Goal: Ask a question

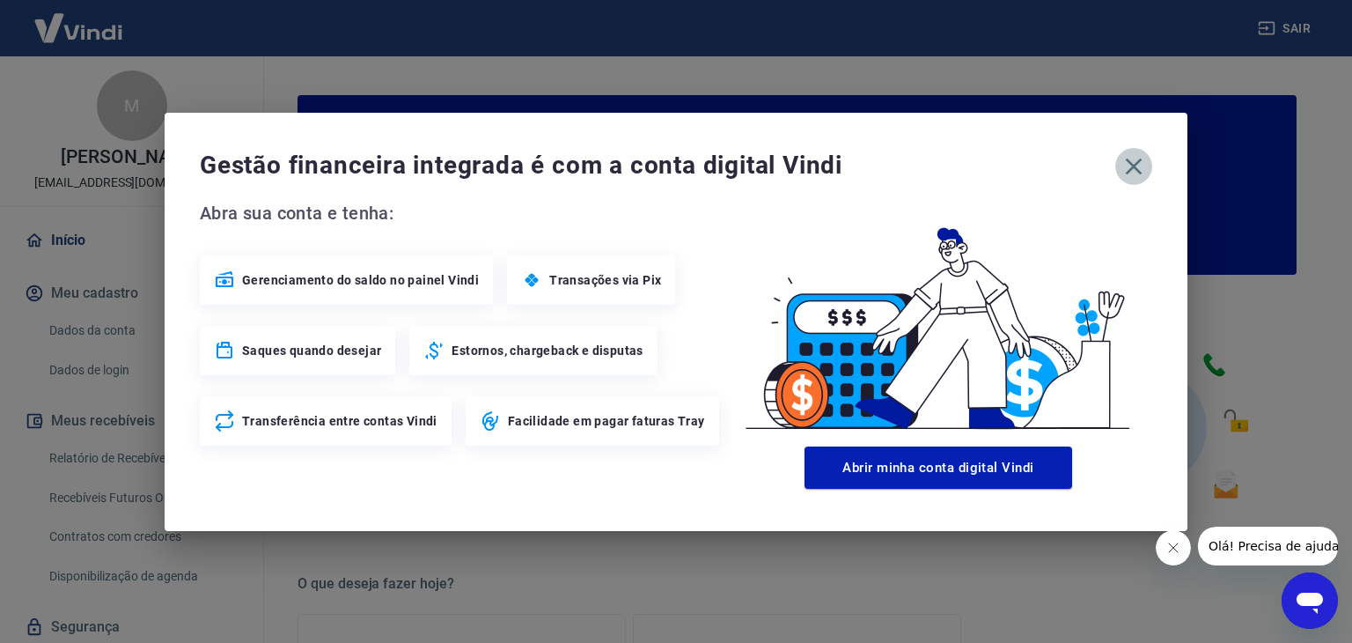
click at [1131, 174] on icon "button" at bounding box center [1134, 166] width 28 height 28
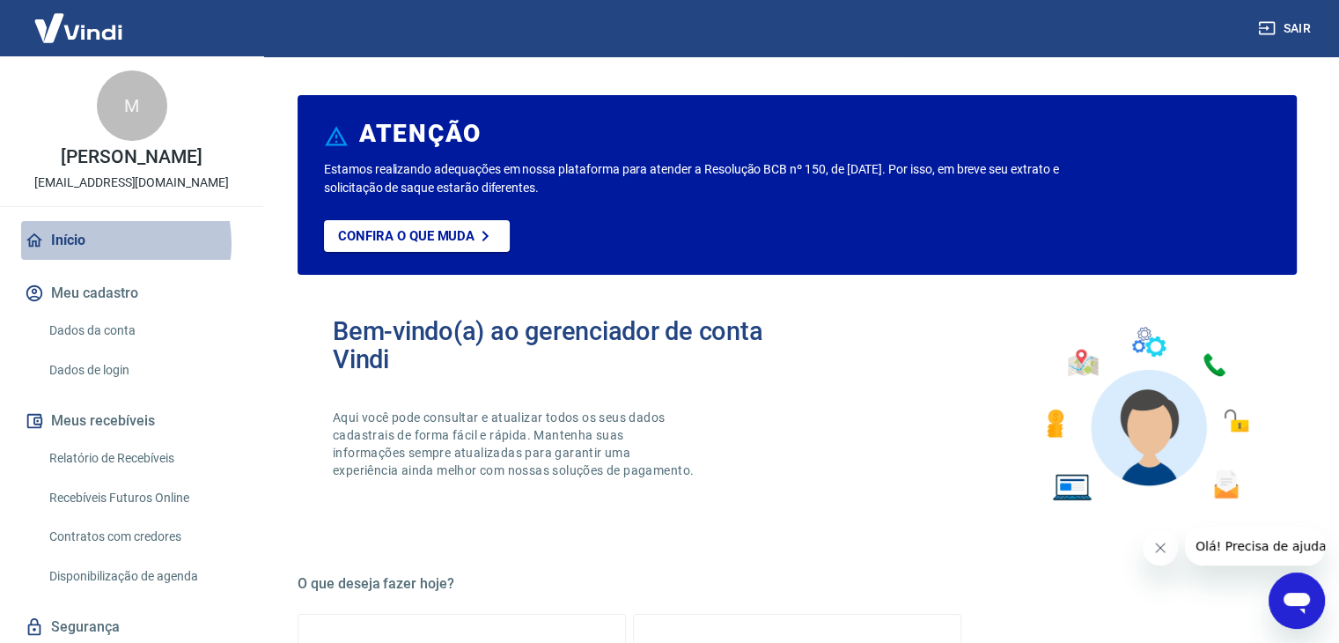
click at [102, 260] on link "Início" at bounding box center [131, 240] width 221 height 39
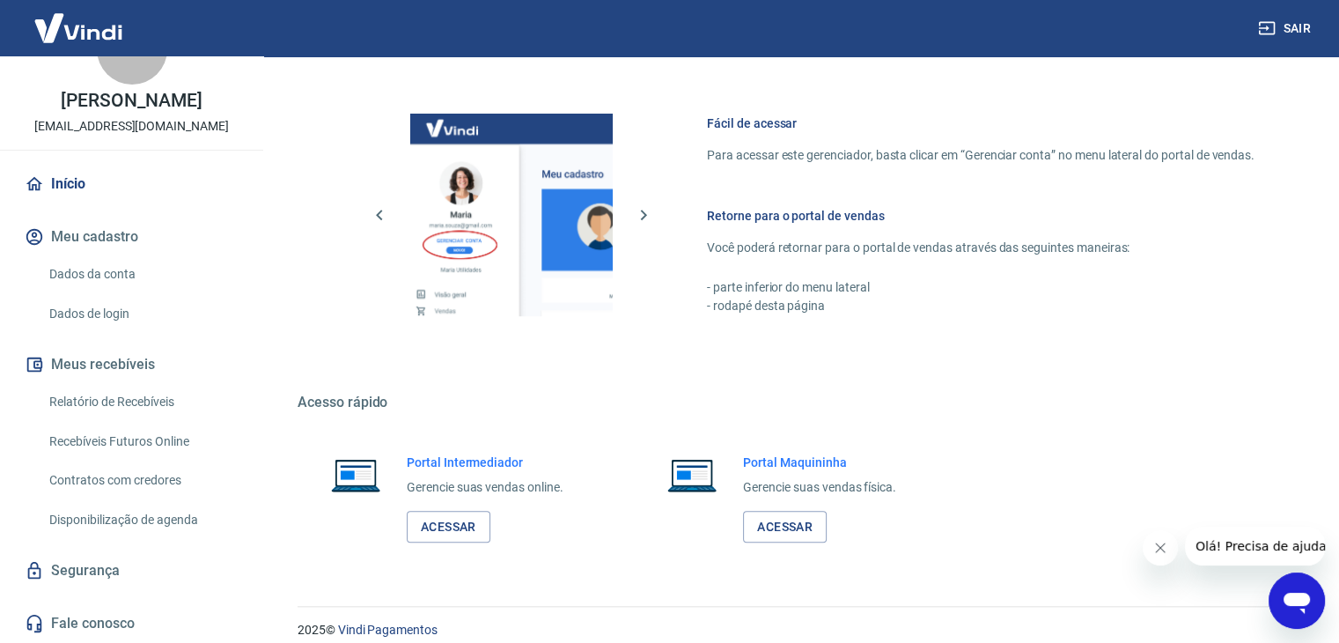
scroll to position [930, 0]
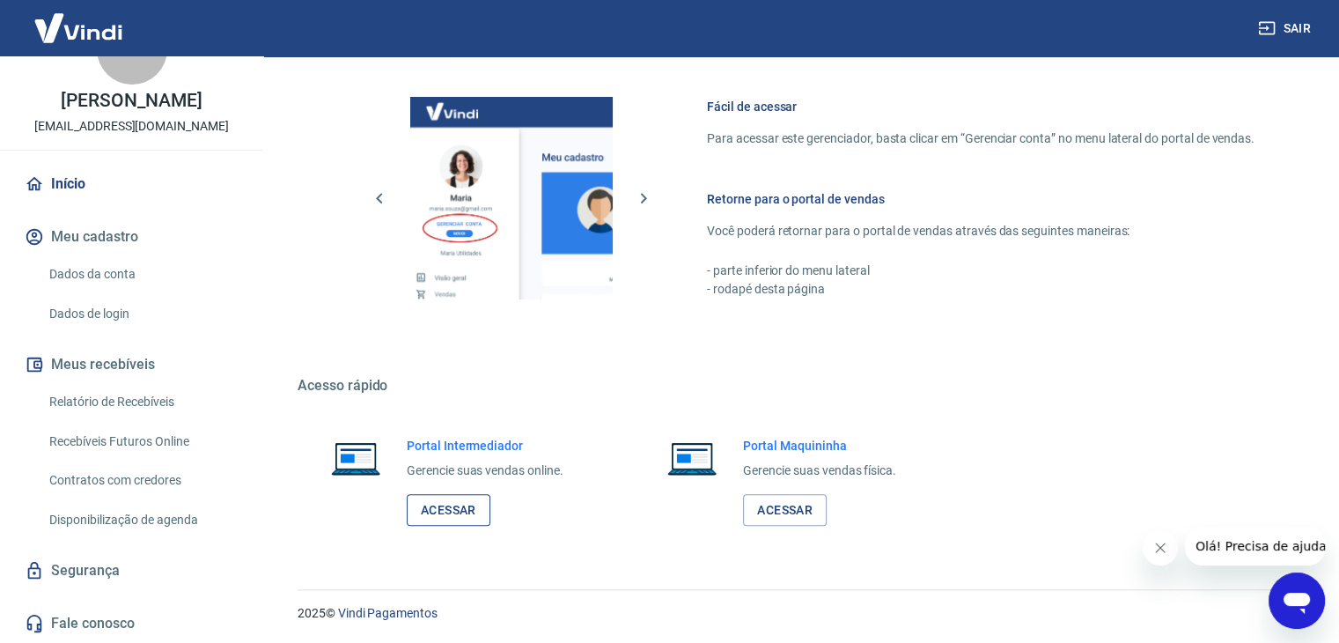
click at [468, 508] on link "Acessar" at bounding box center [449, 510] width 84 height 33
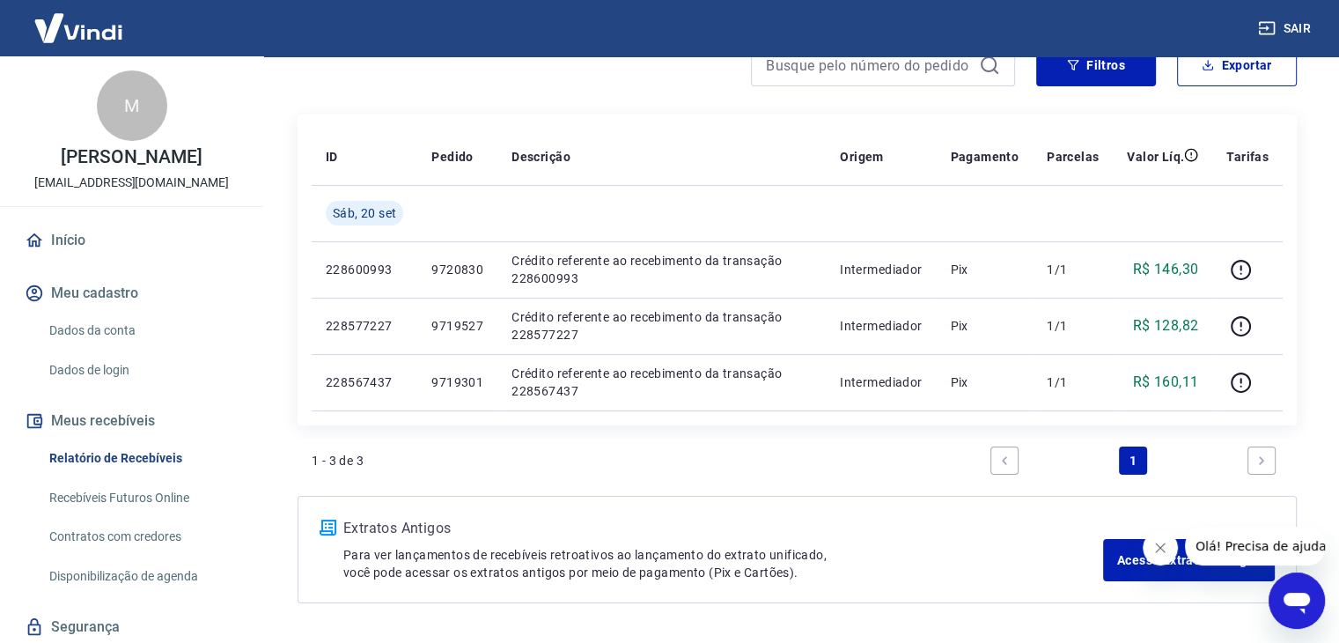
scroll to position [232, 0]
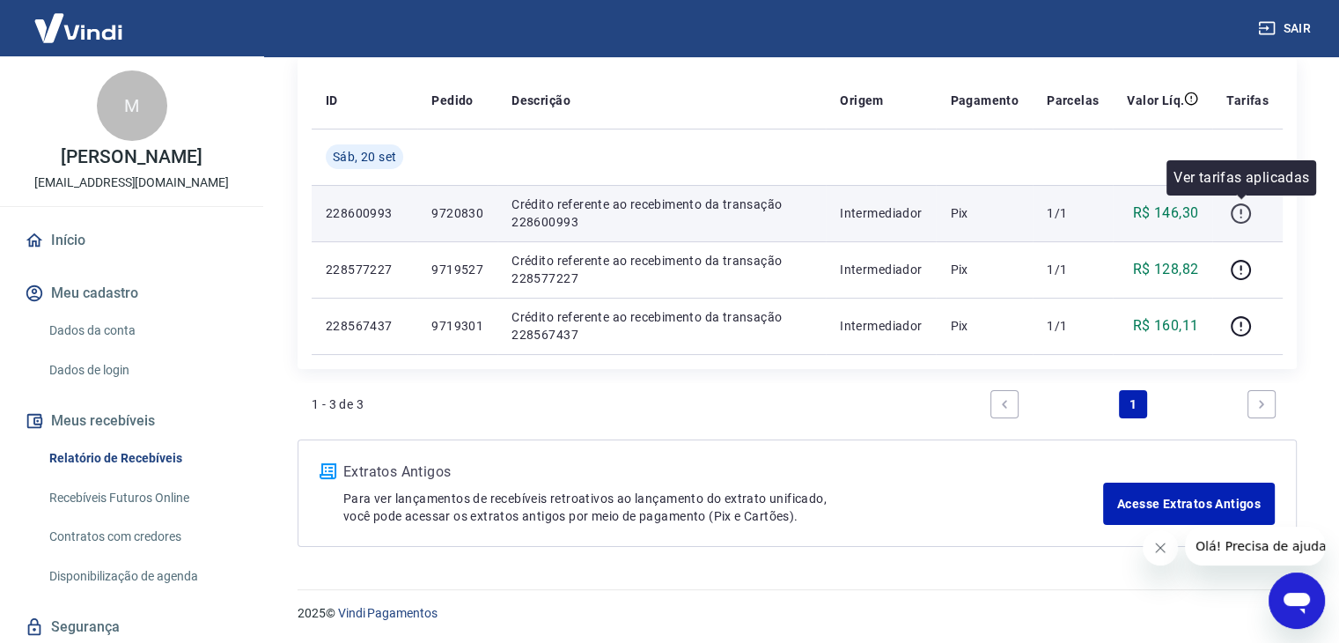
click at [1242, 213] on icon "button" at bounding box center [1241, 214] width 22 height 22
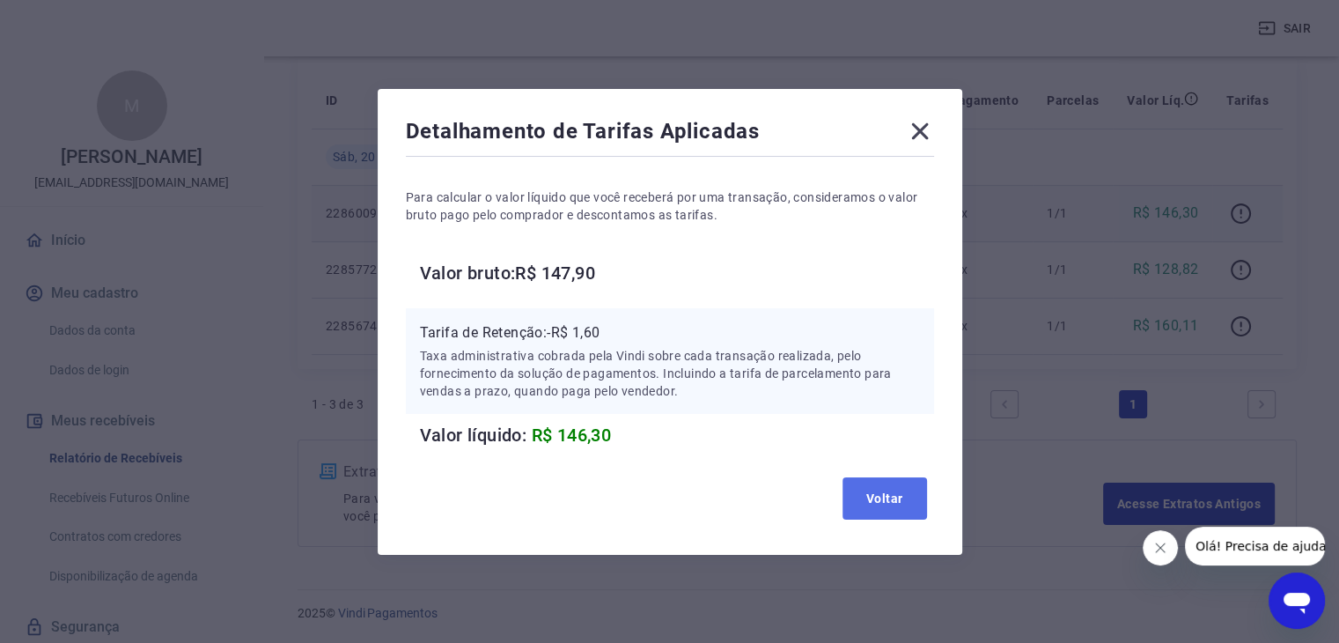
click at [891, 504] on button "Voltar" at bounding box center [885, 498] width 85 height 42
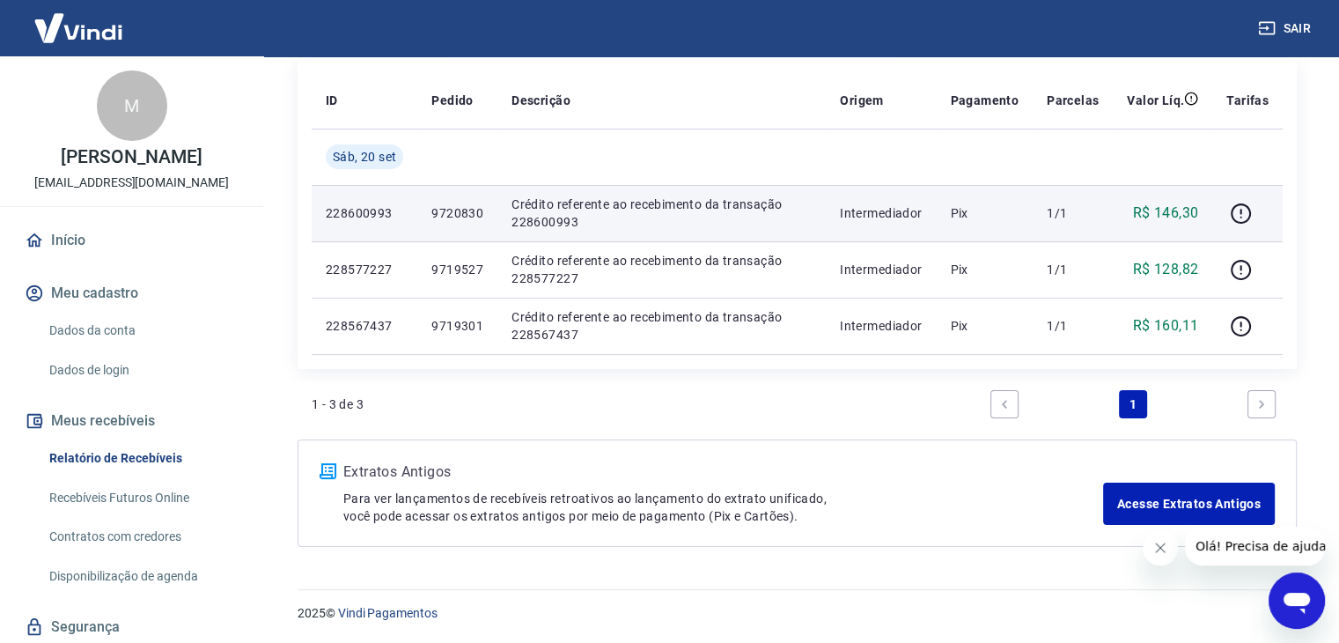
drag, startPoint x: 166, startPoint y: 515, endPoint x: 197, endPoint y: 432, distance: 88.3
click at [166, 515] on link "Recebíveis Futuros Online" at bounding box center [142, 498] width 200 height 36
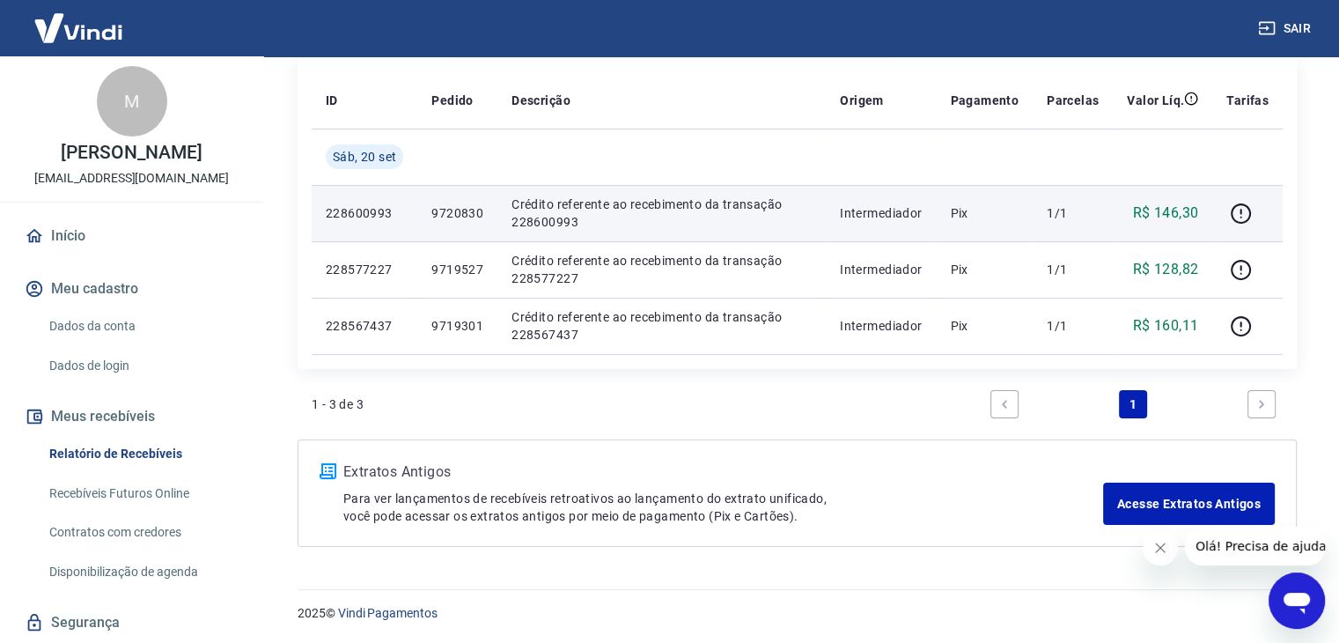
scroll to position [75, 0]
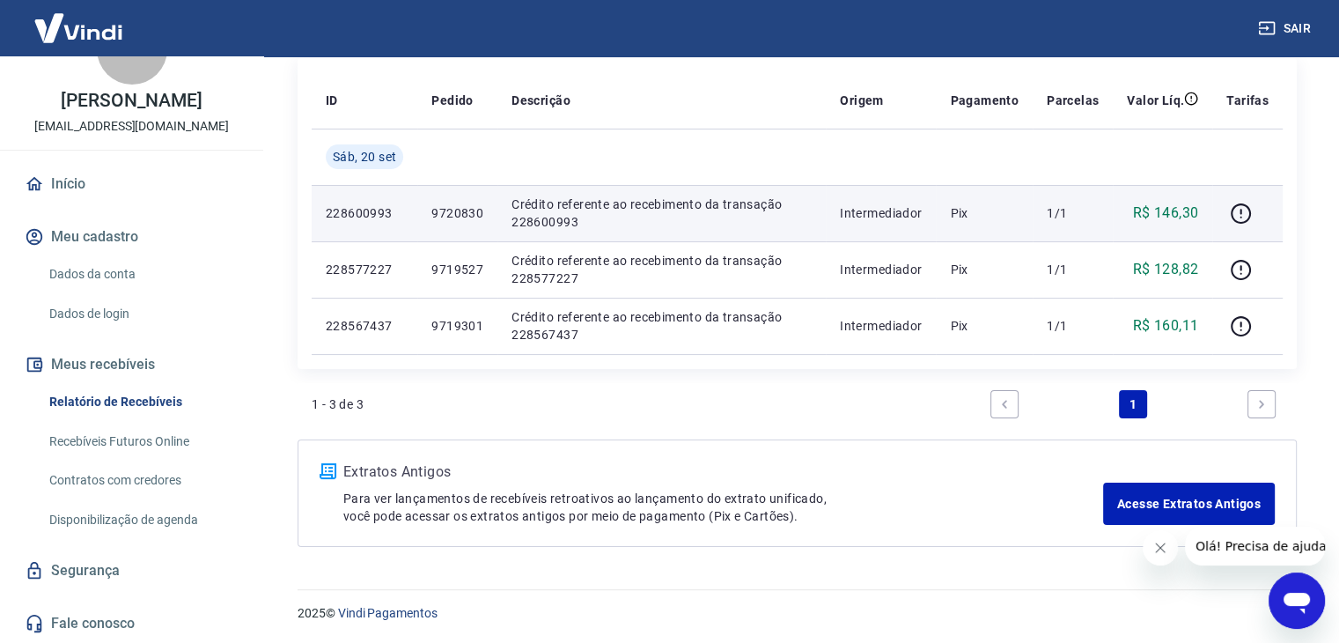
click at [1297, 603] on icon "Abrir janela de mensagens" at bounding box center [1297, 603] width 26 height 21
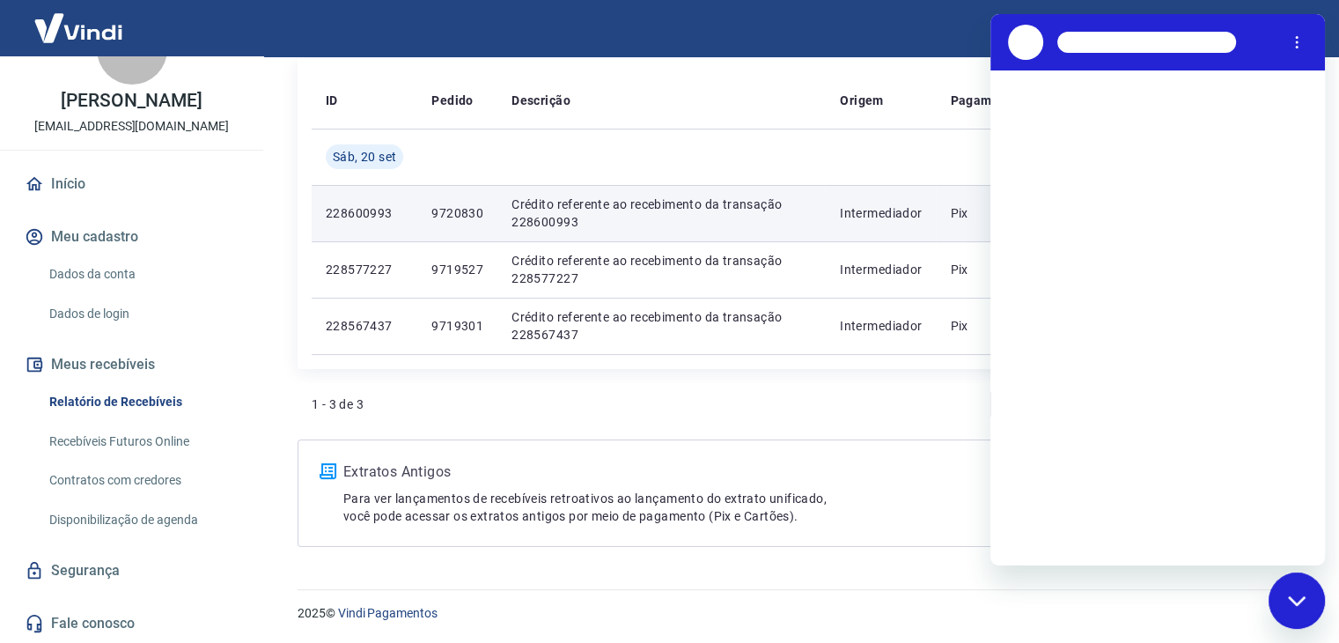
scroll to position [0, 0]
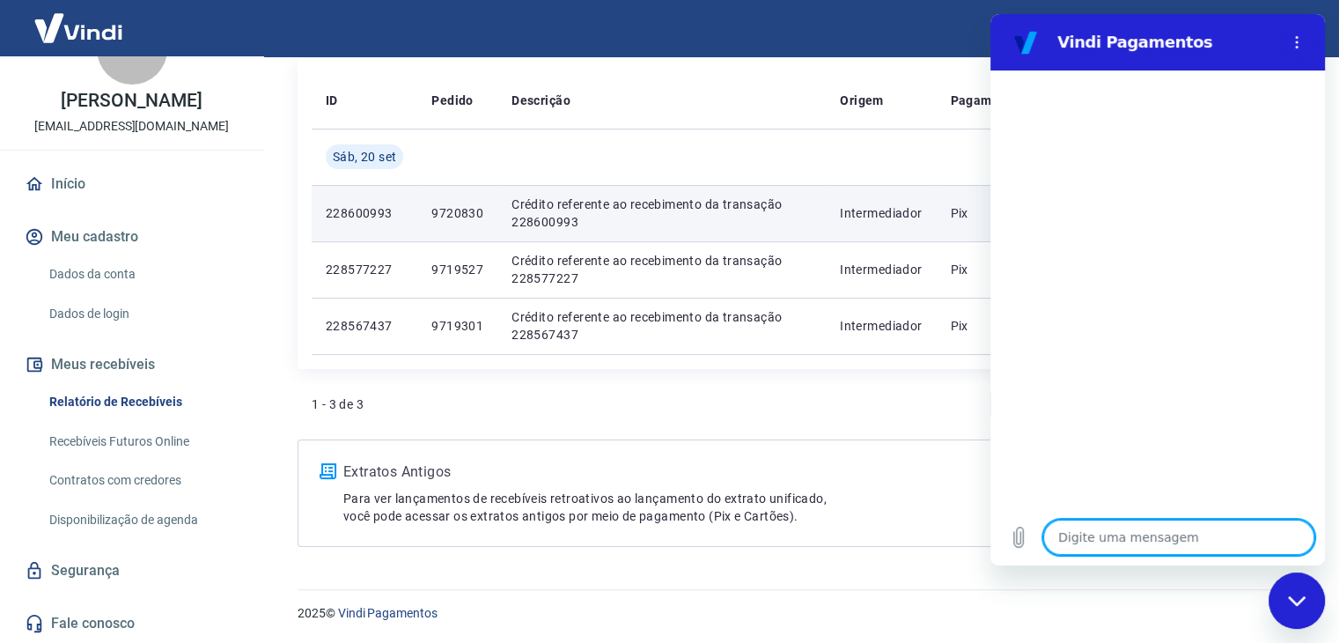
type textarea "o"
type textarea "x"
type textarea "ol"
type textarea "x"
type textarea "olá"
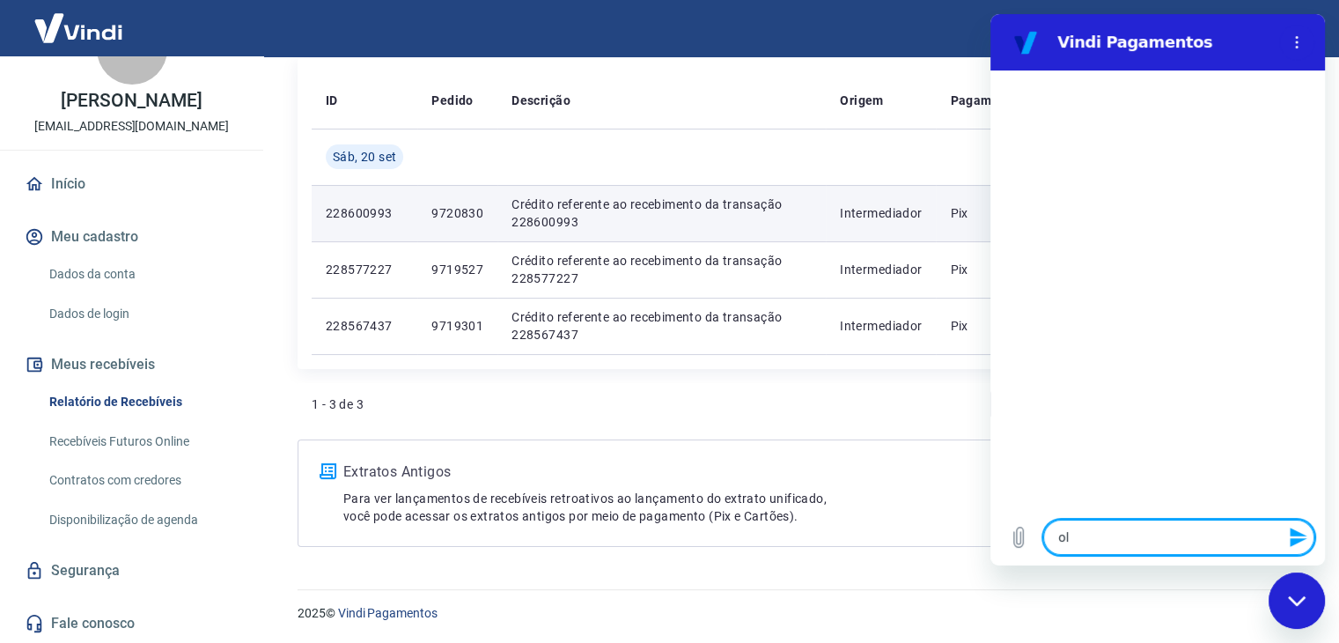
type textarea "x"
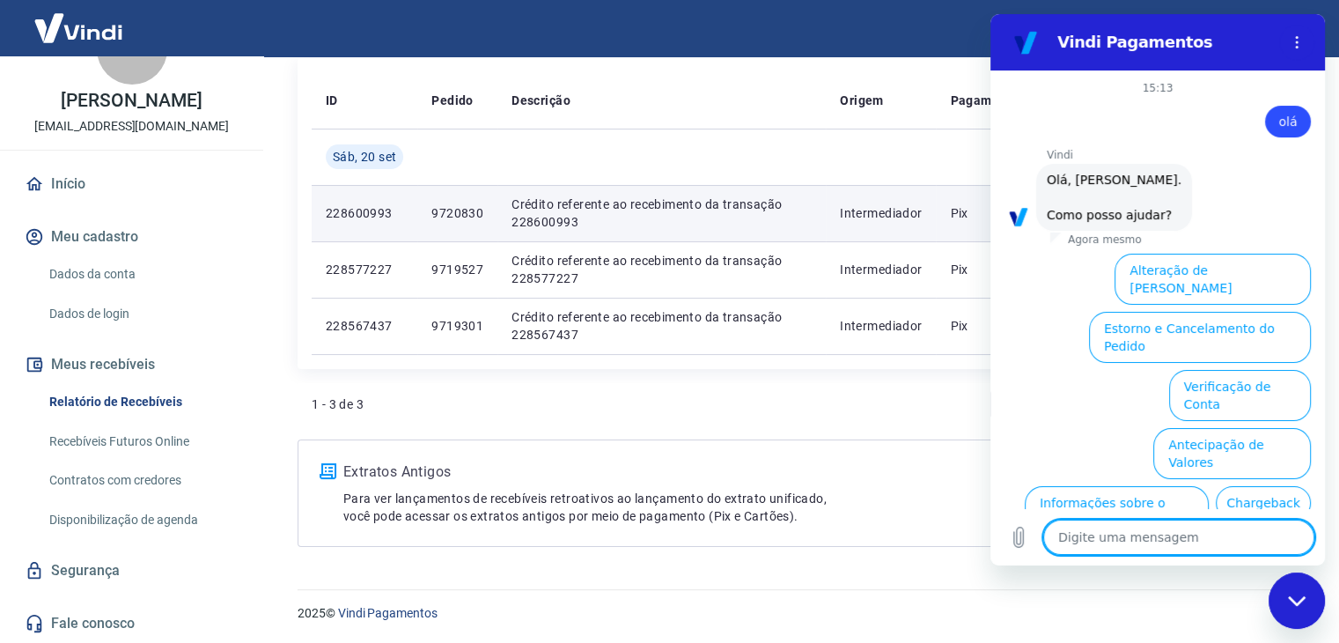
scroll to position [103, 0]
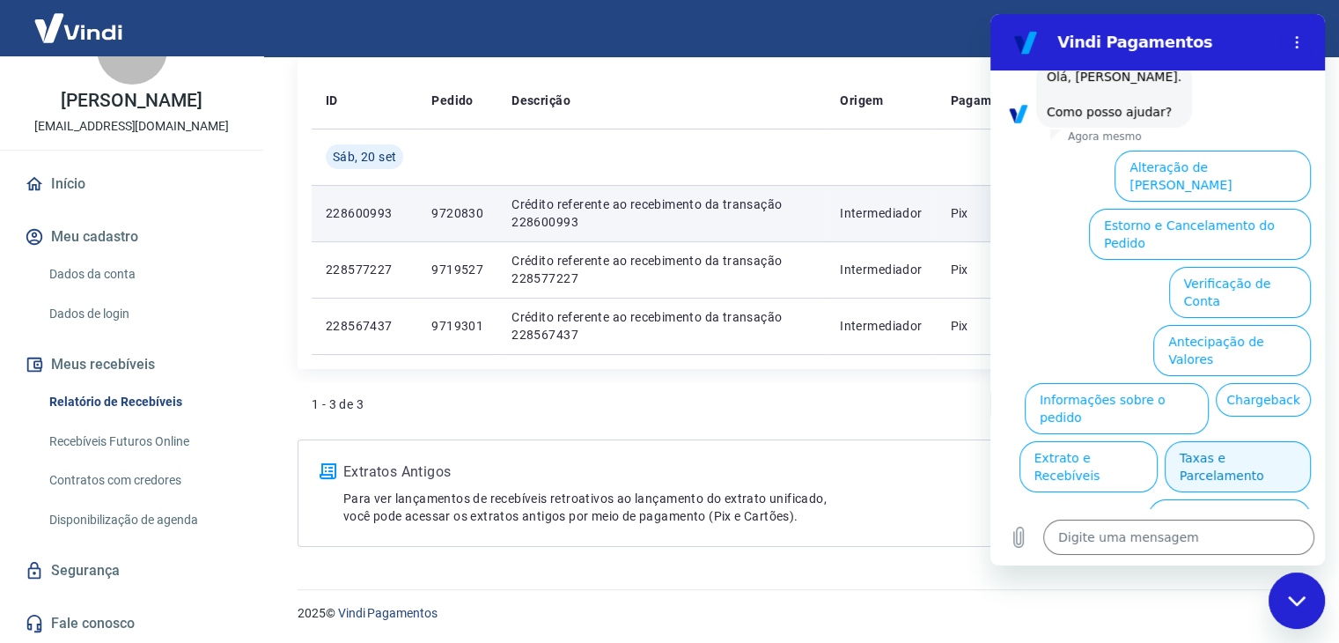
click at [1216, 441] on button "Taxas e Parcelamento" at bounding box center [1238, 466] width 146 height 51
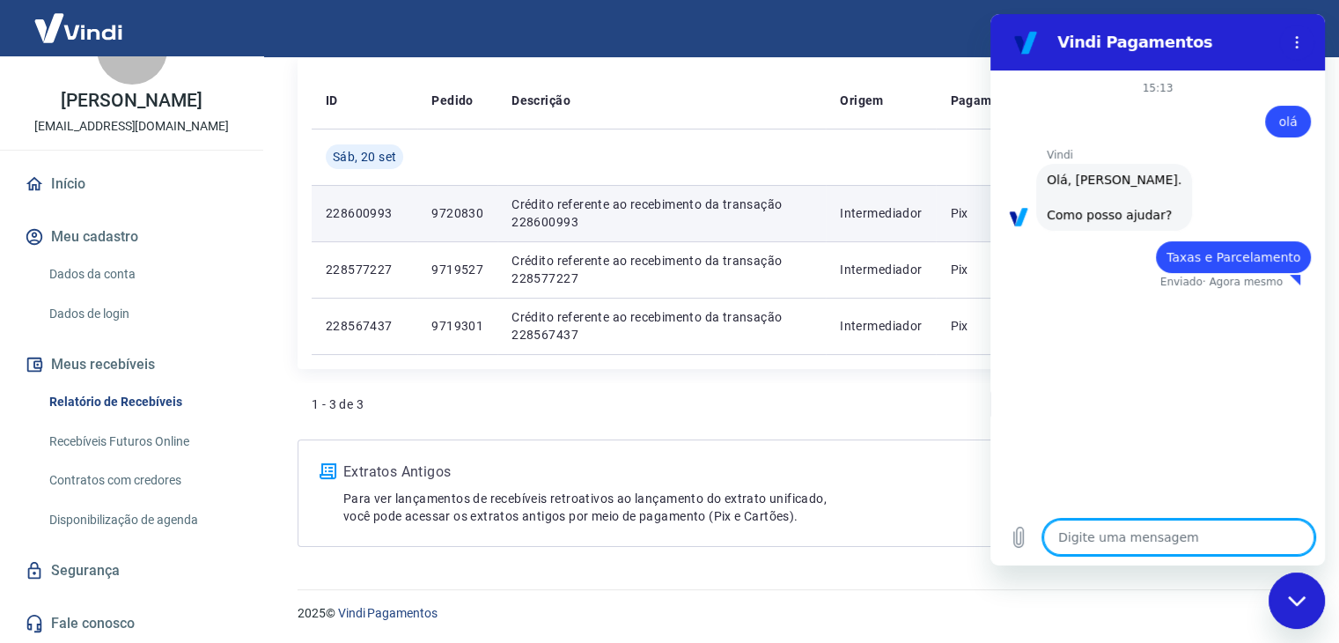
type textarea "x"
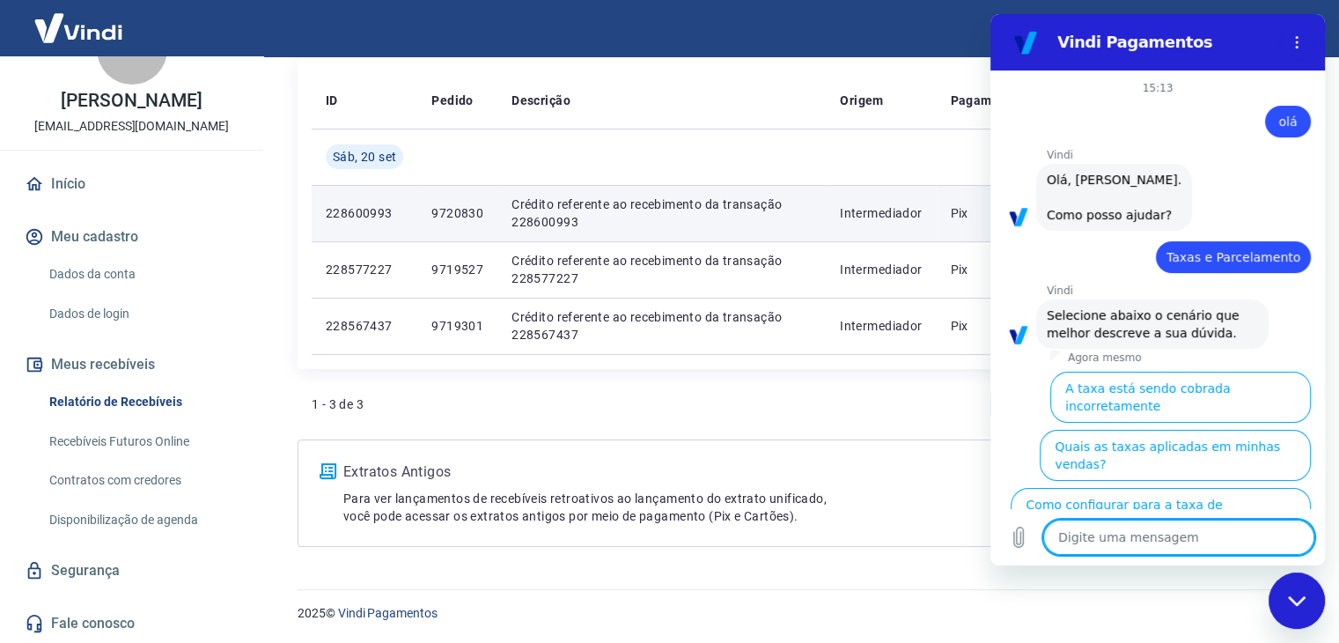
scroll to position [96, 0]
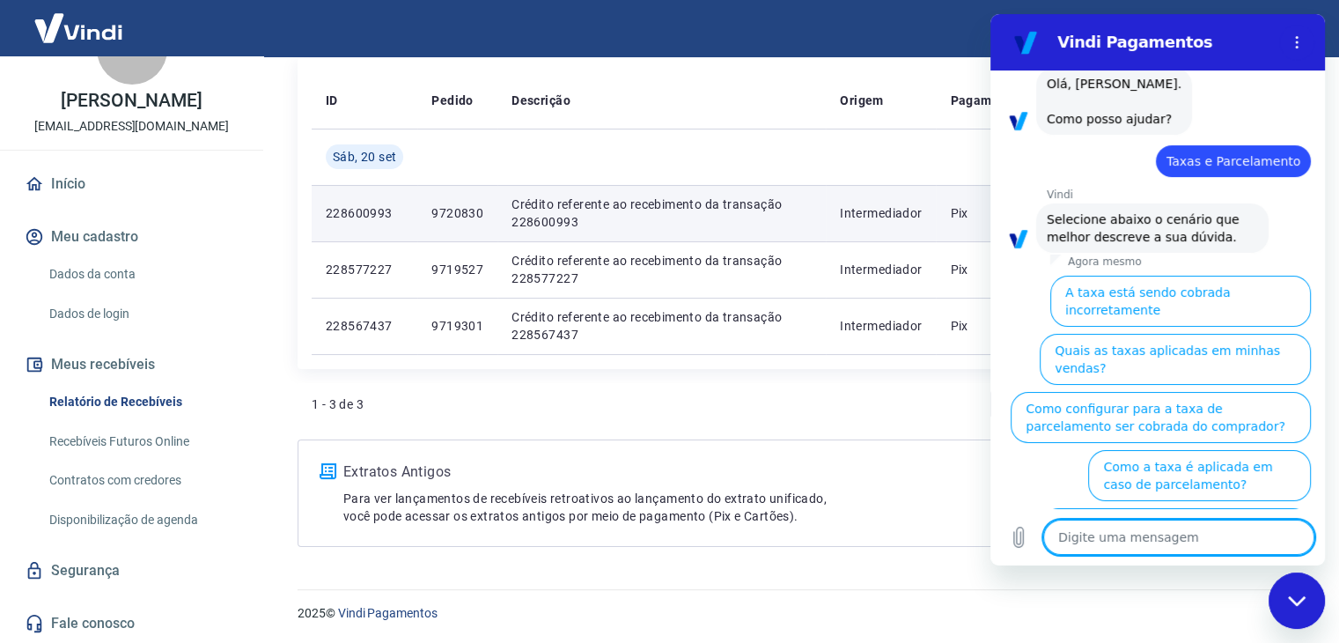
type textarea "a"
type textarea "x"
type textarea "aa"
type textarea "x"
type textarea "aat"
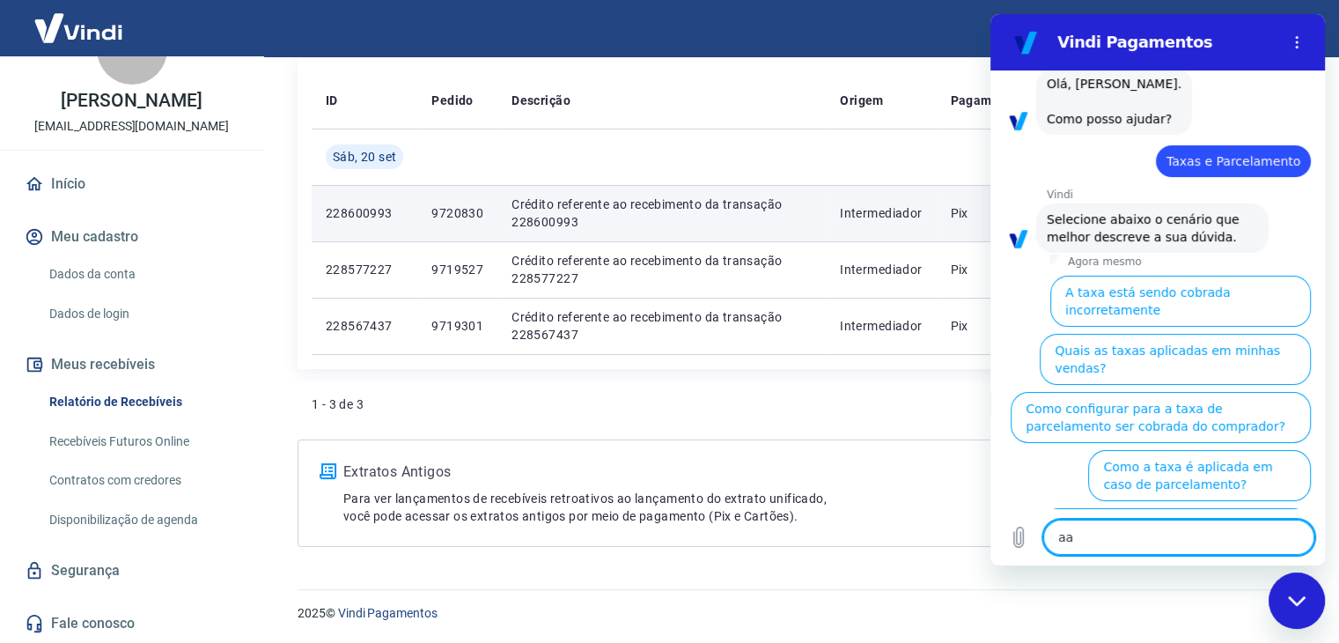
type textarea "x"
type textarea "aate"
type textarea "x"
type textarea "aaten"
type textarea "x"
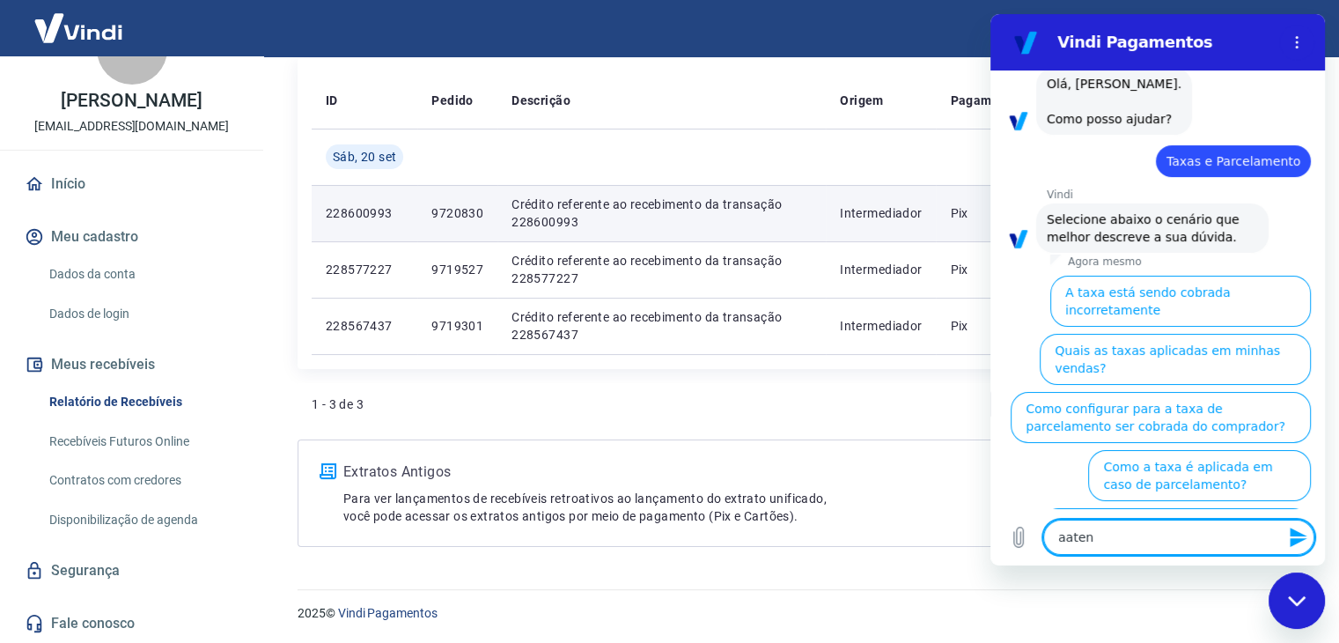
type textarea "aatend"
type textarea "x"
type textarea "aatende"
type textarea "x"
type textarea "aatenden"
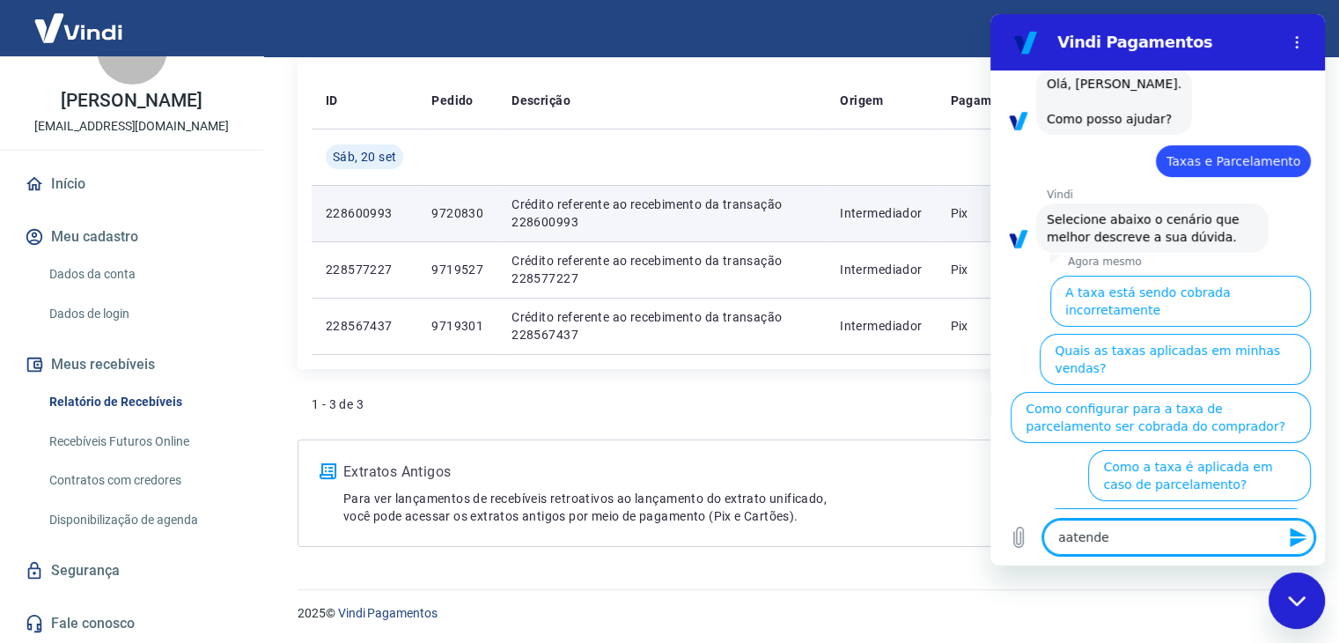
type textarea "x"
type textarea "aatendent"
type textarea "x"
type textarea "aatendentr"
type textarea "x"
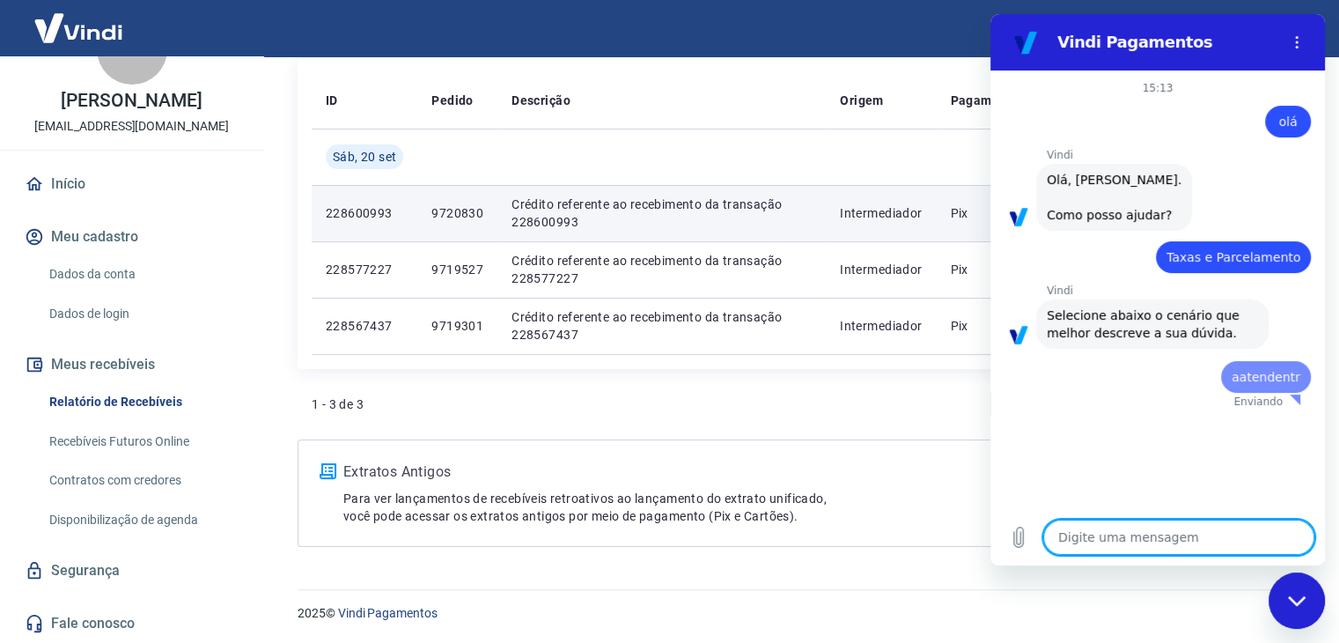
scroll to position [0, 0]
type textarea "x"
type textarea "a"
type textarea "x"
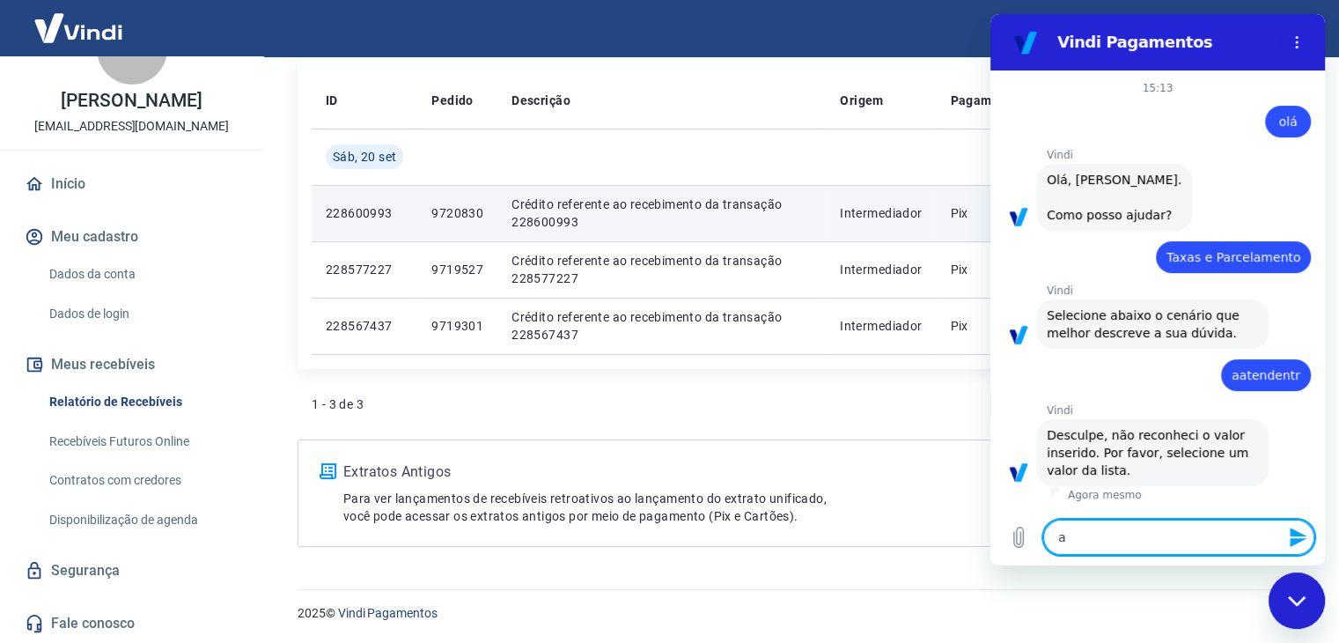
type textarea "at"
type textarea "x"
type textarea "atr"
type textarea "x"
type textarea "atrm"
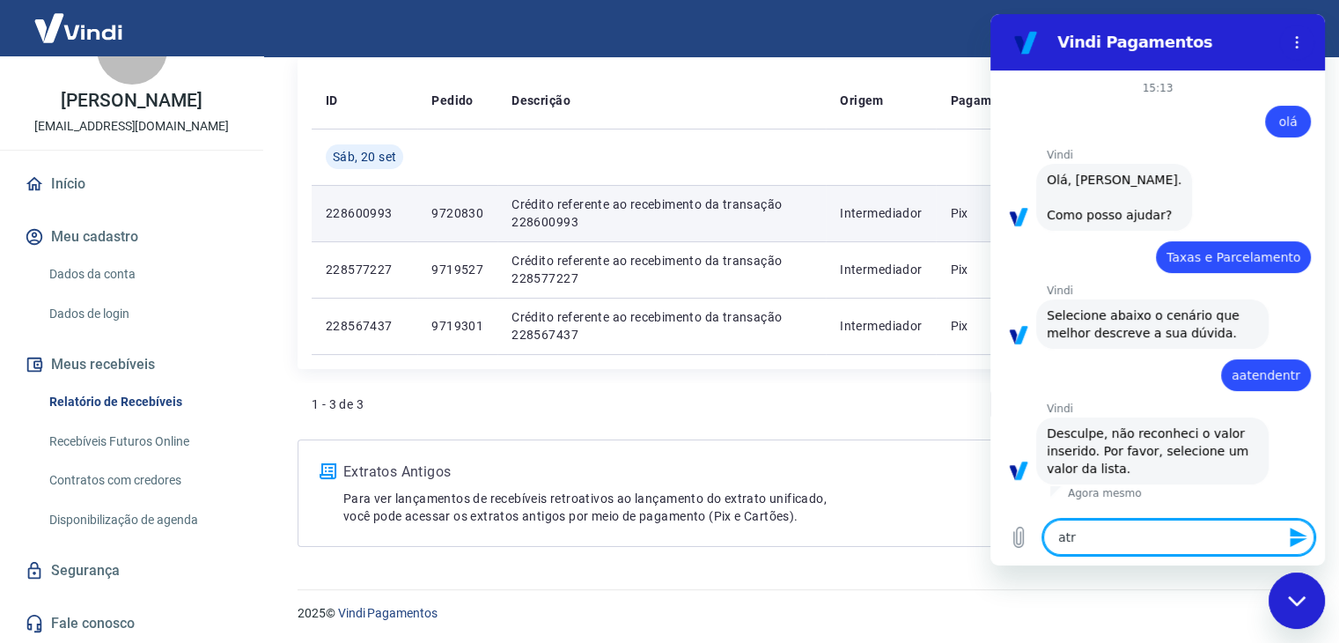
type textarea "x"
type textarea "atrmf"
type textarea "x"
type textarea "atrmfr"
type textarea "x"
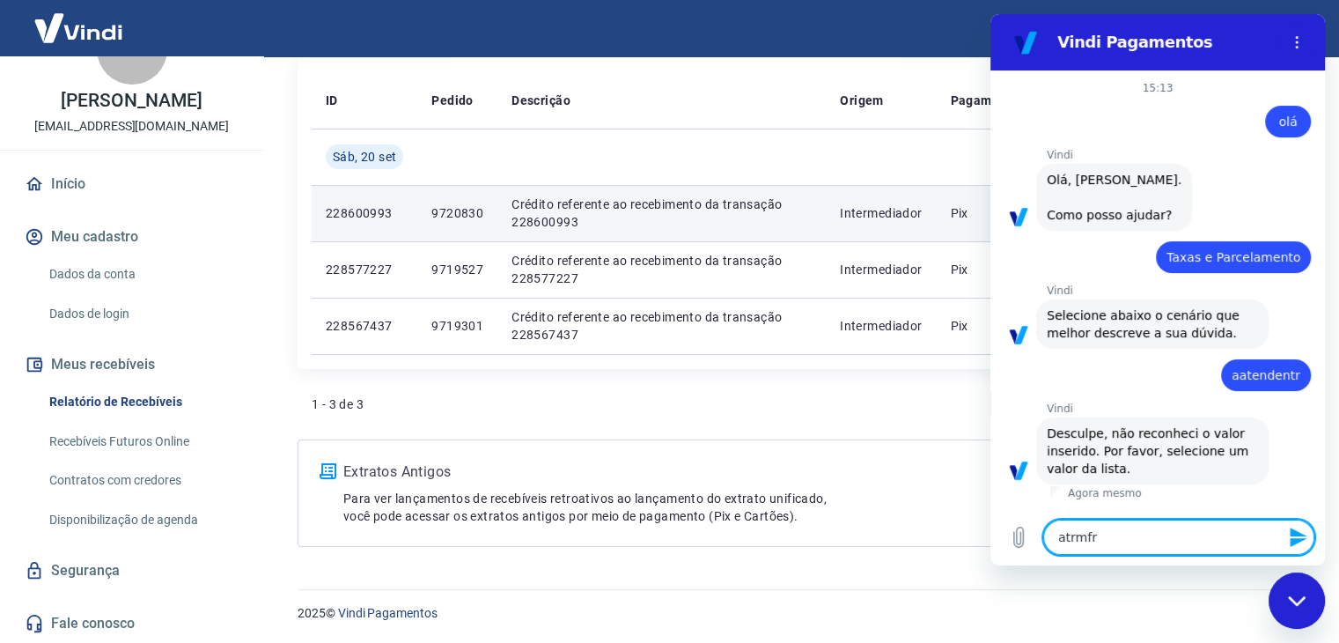
type textarea "atrmf"
type textarea "x"
type textarea "atrm"
type textarea "x"
type textarea "atr"
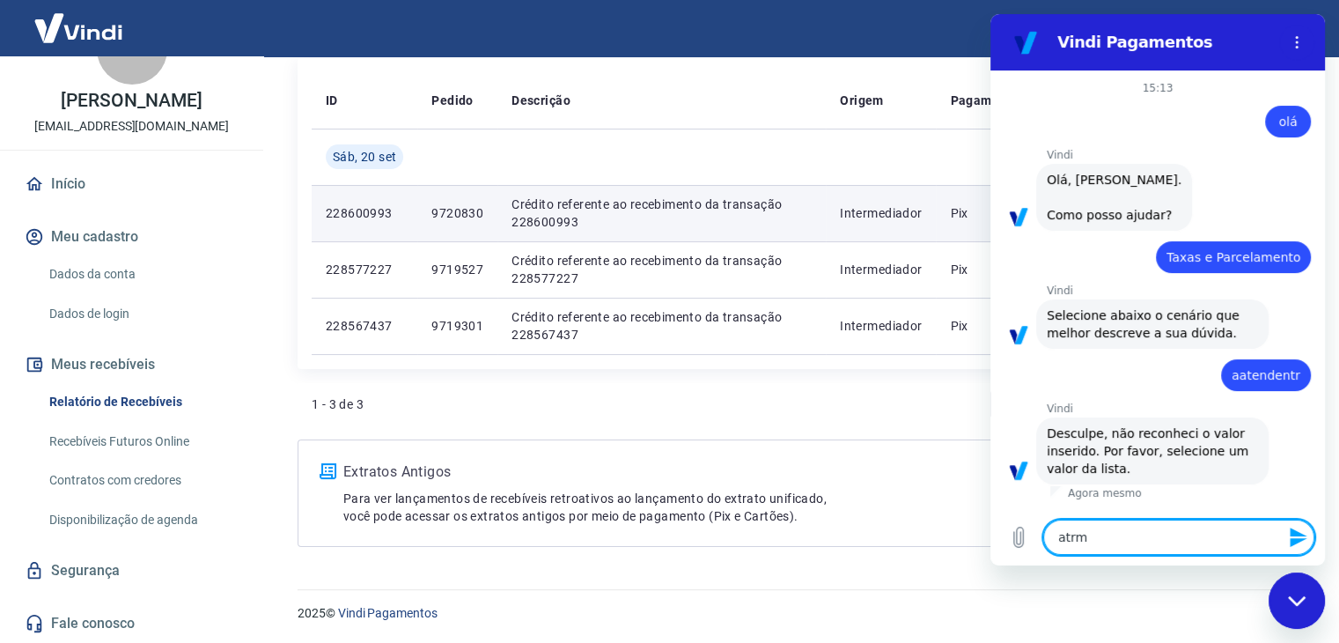
type textarea "x"
type textarea "at"
type textarea "x"
type textarea "atr"
type textarea "x"
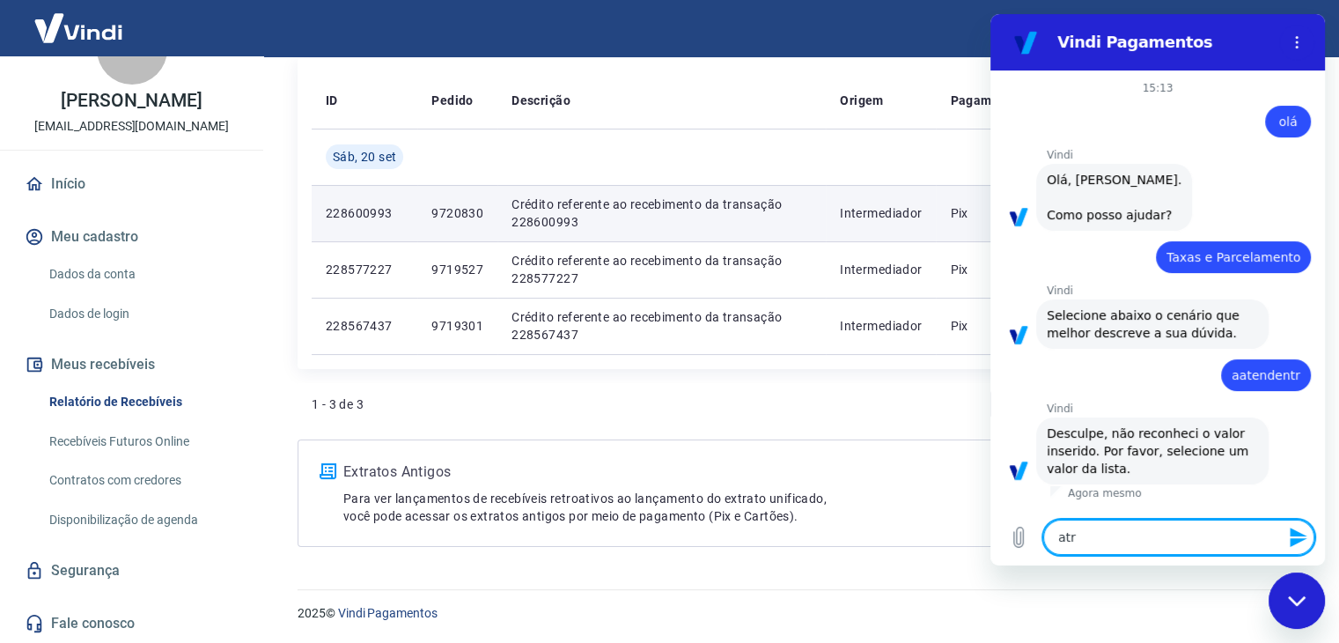
type textarea "atrm"
type textarea "x"
type textarea "atrmf"
type textarea "x"
type textarea "atrmfr"
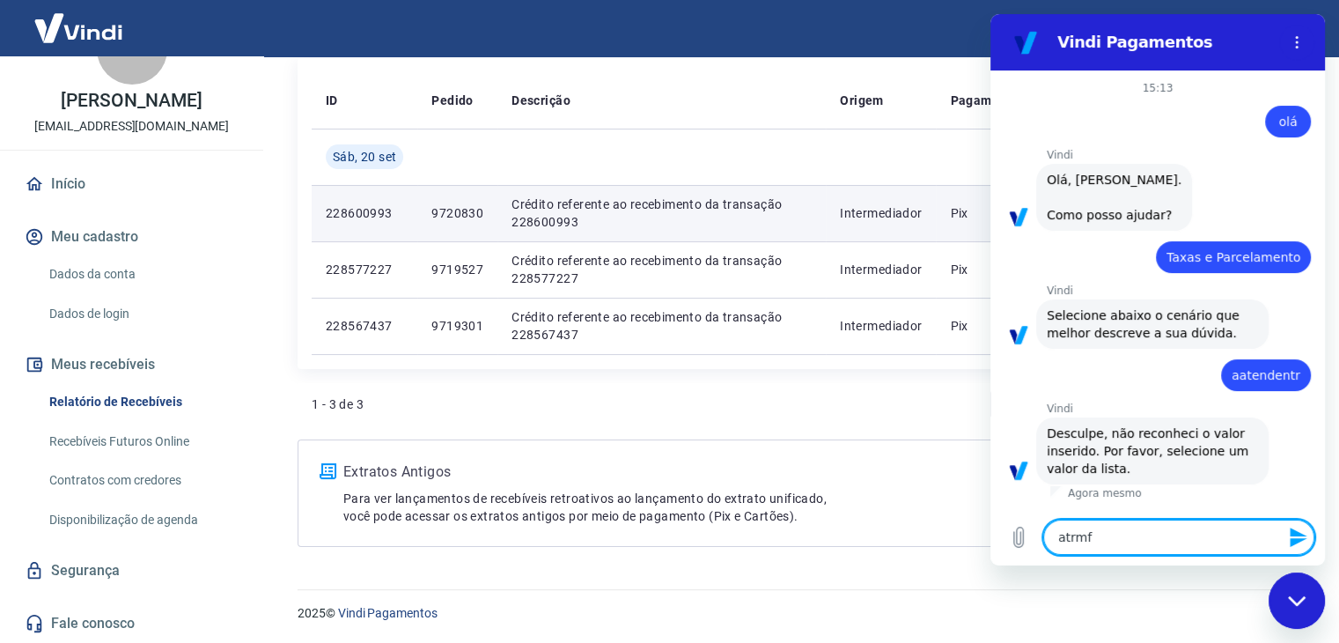
type textarea "x"
type textarea "atrmf"
type textarea "x"
type textarea "atrm"
type textarea "x"
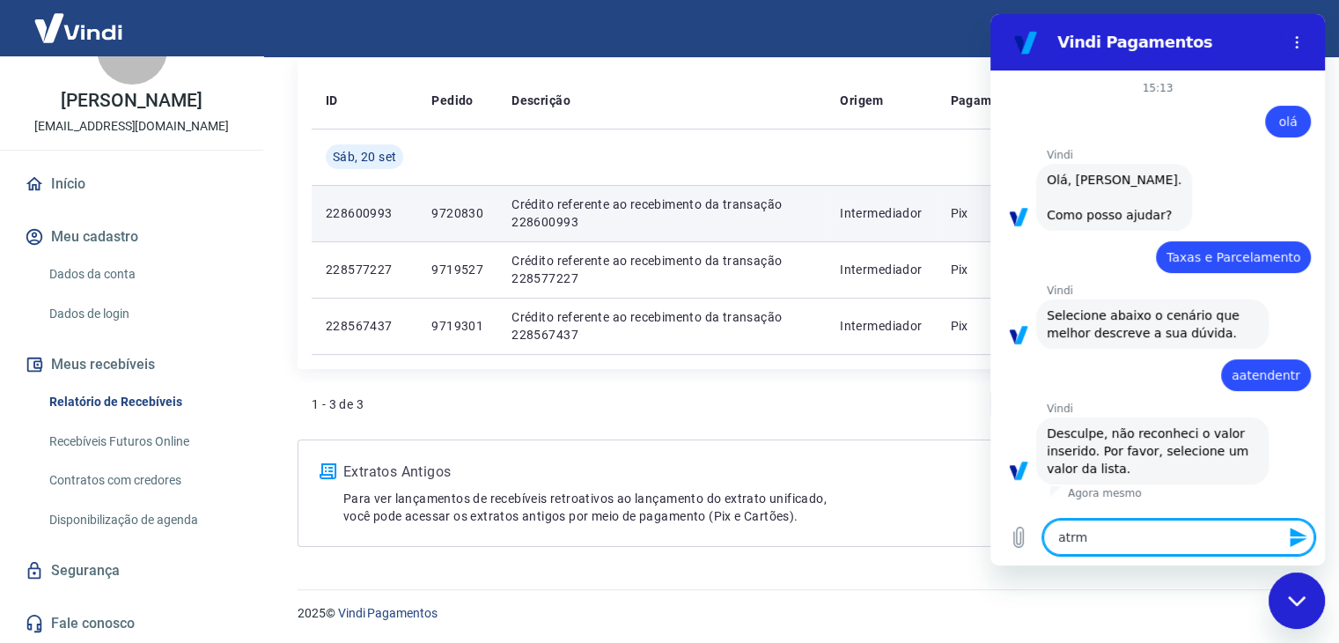
type textarea "atr"
type textarea "x"
type textarea "at"
type textarea "x"
type textarea "atr"
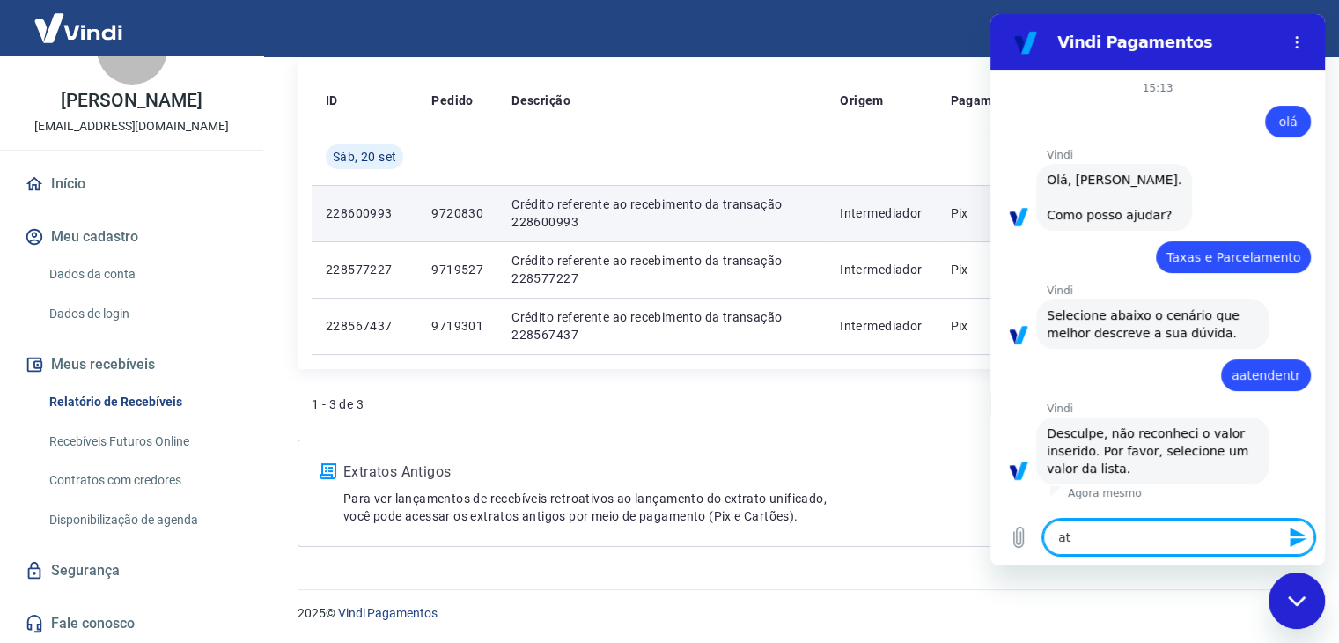
type textarea "x"
type textarea "at"
type textarea "x"
type textarea "ate"
type textarea "x"
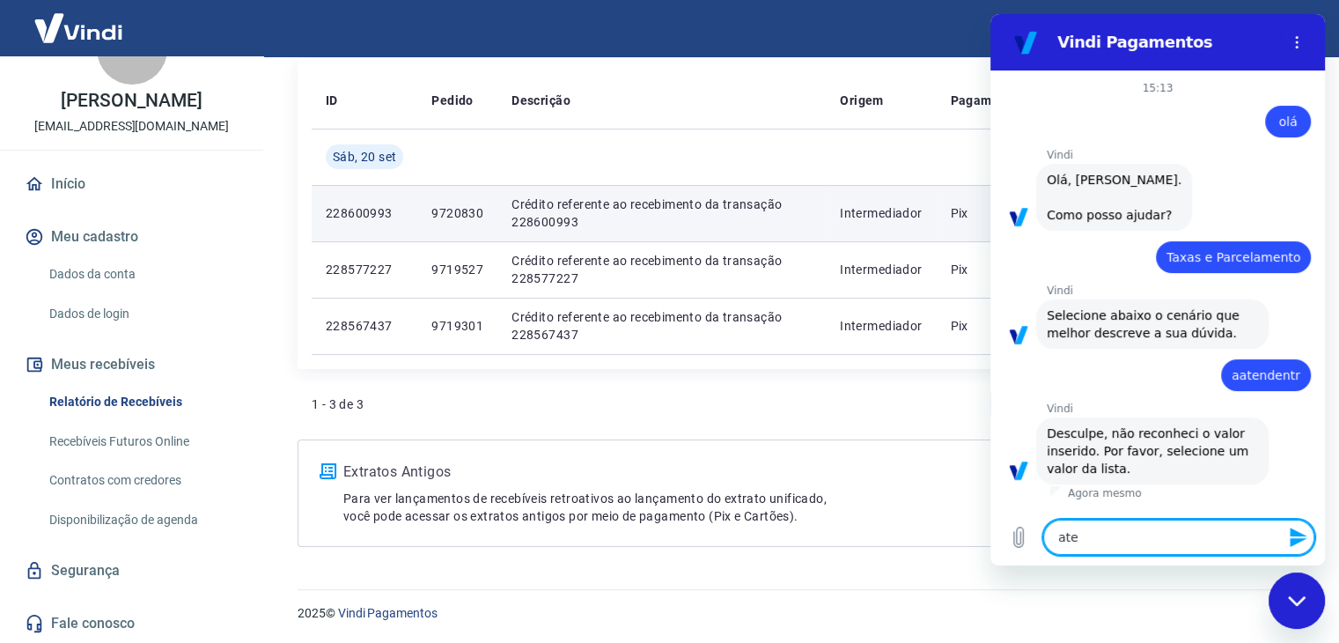
type textarea "aten"
type textarea "x"
type textarea "atend"
type textarea "x"
type textarea "atende"
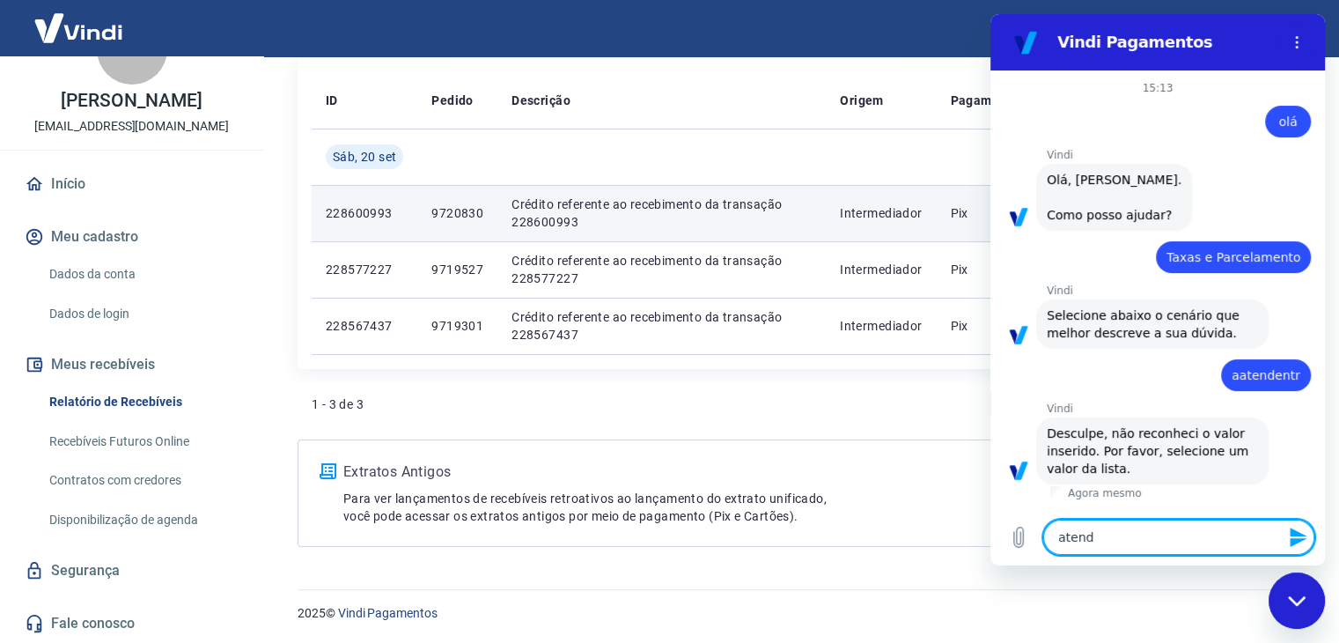
type textarea "x"
type textarea "atenden"
type textarea "x"
type textarea "atendent"
type textarea "x"
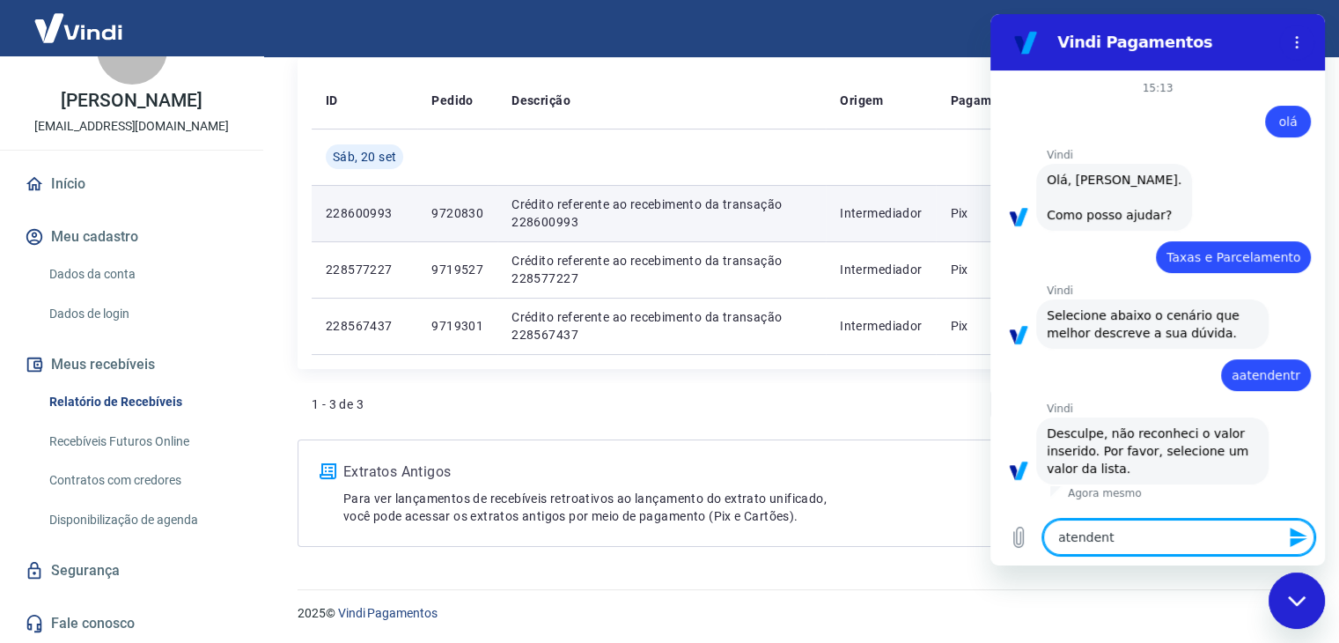
type textarea "atendente"
type textarea "x"
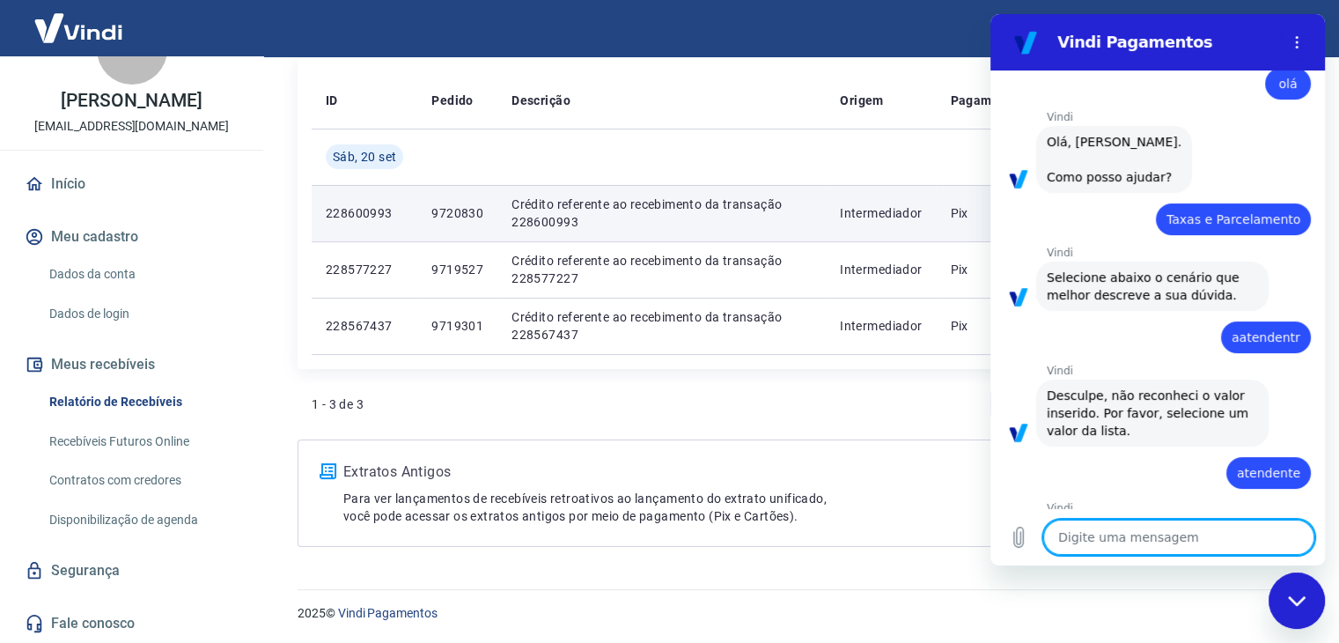
type textarea "x"
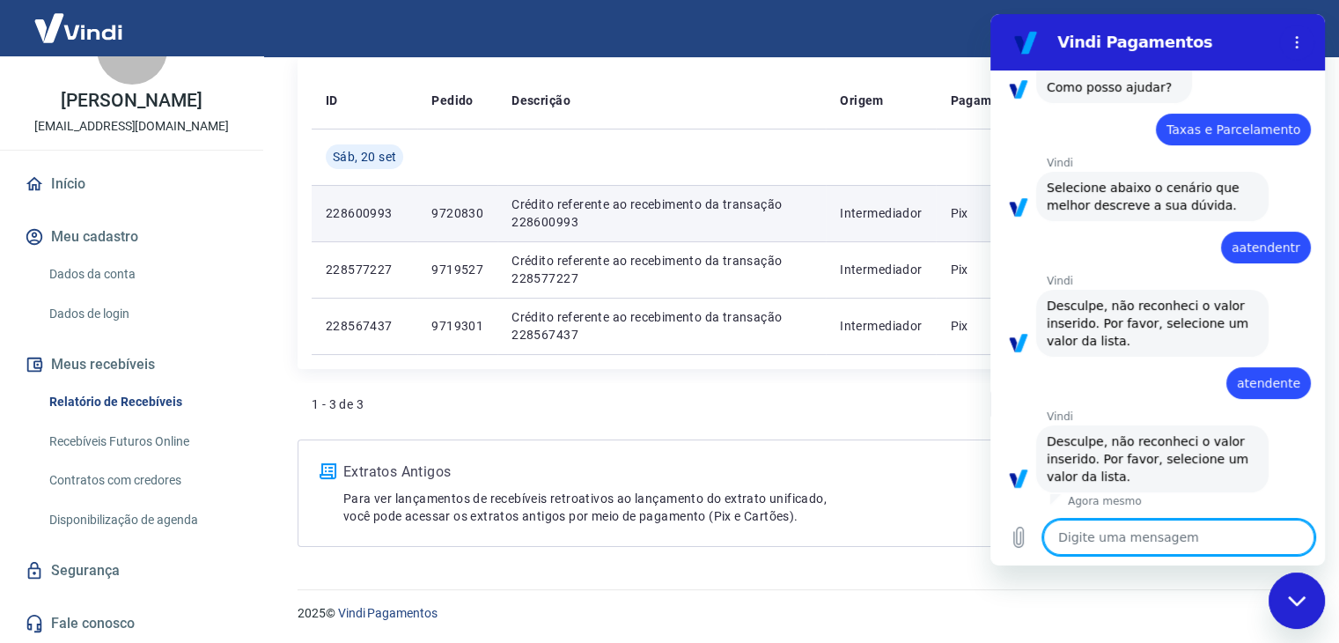
scroll to position [131, 0]
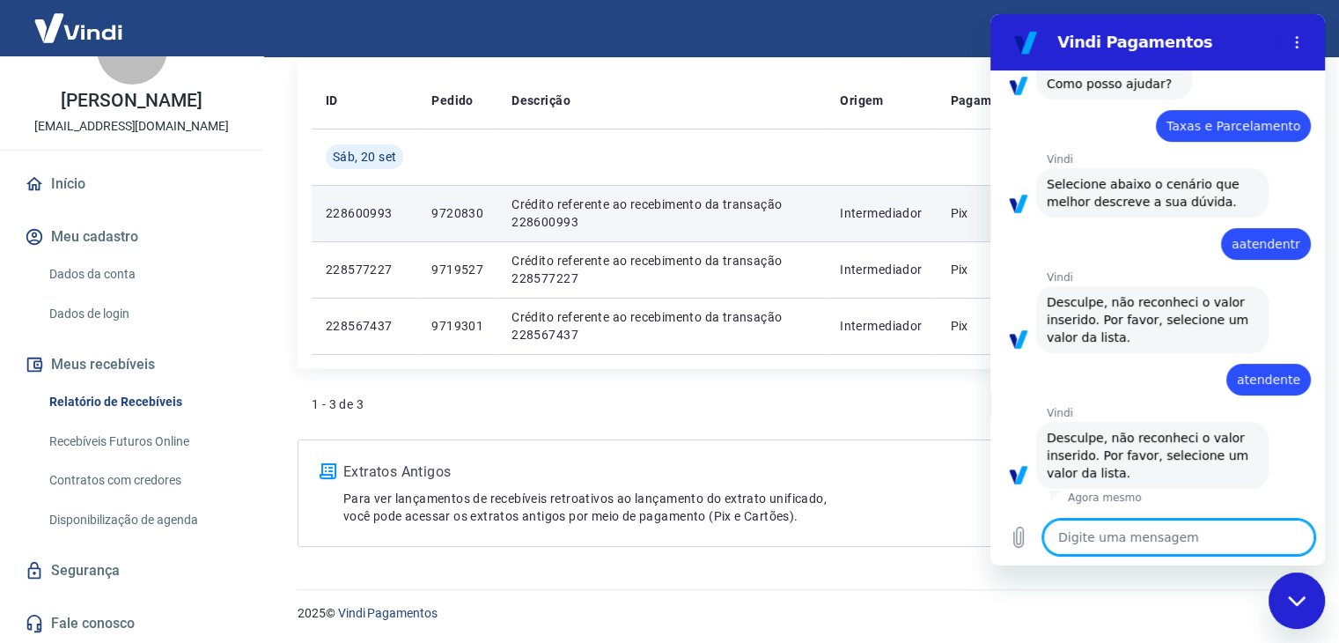
type textarea "f"
type textarea "x"
type textarea "fa"
type textarea "x"
type textarea "fal"
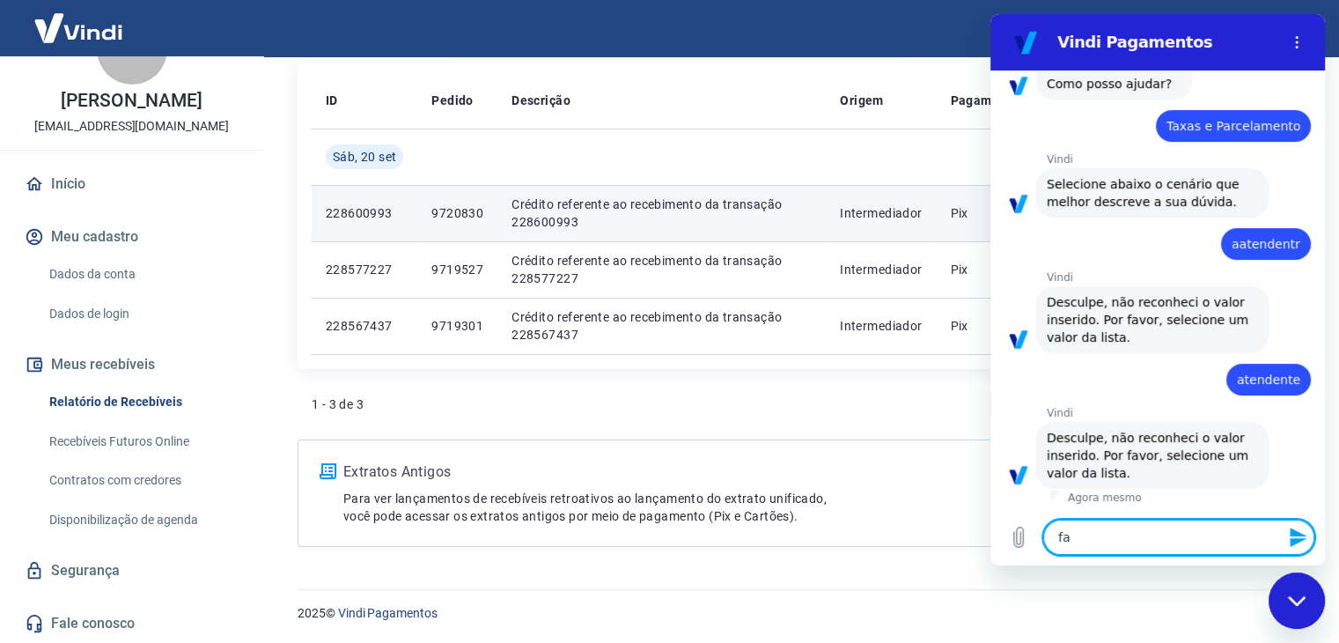
type textarea "x"
type textarea "fala"
type textarea "x"
type textarea "falar"
type textarea "x"
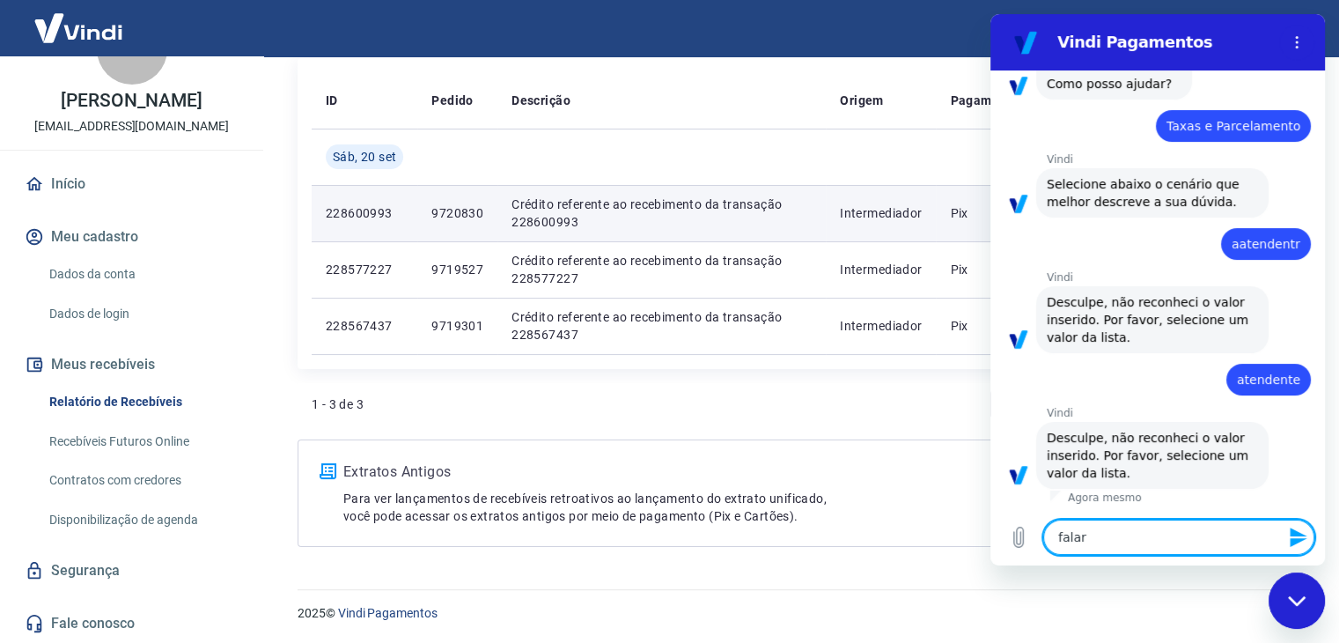
type textarea "falar"
type textarea "x"
type textarea "falar c"
type textarea "x"
type textarea "falar co"
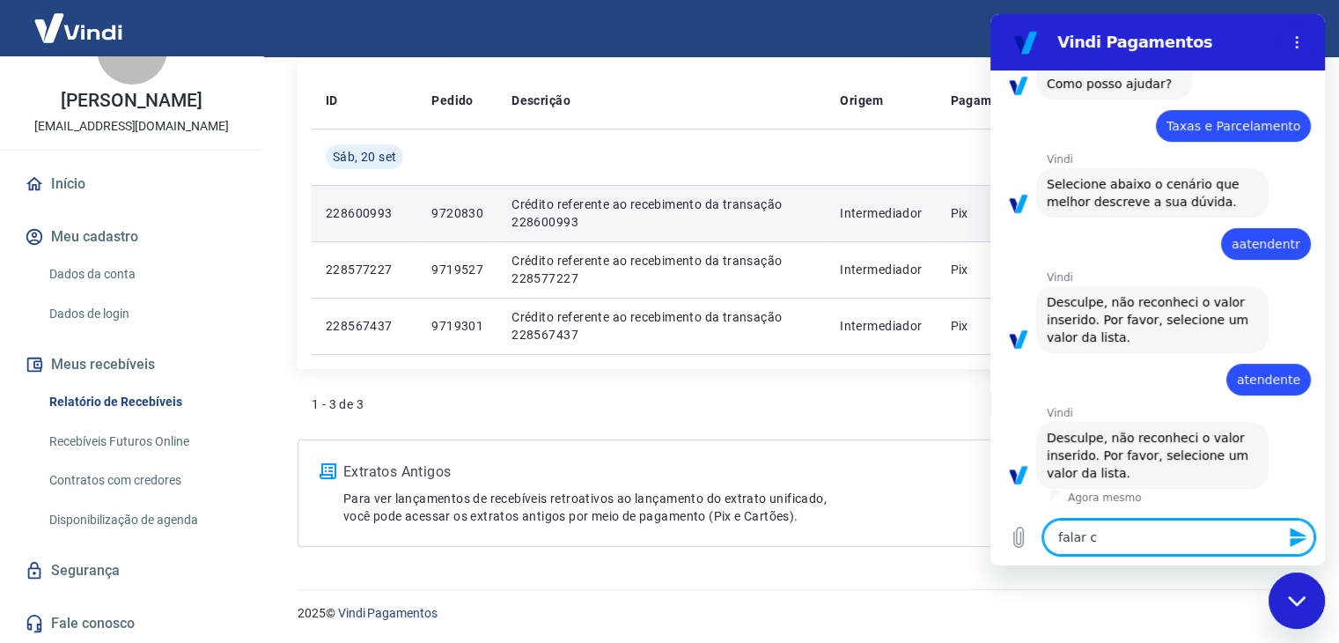
type textarea "x"
type textarea "falar com"
type textarea "x"
type textarea "falar com"
type textarea "x"
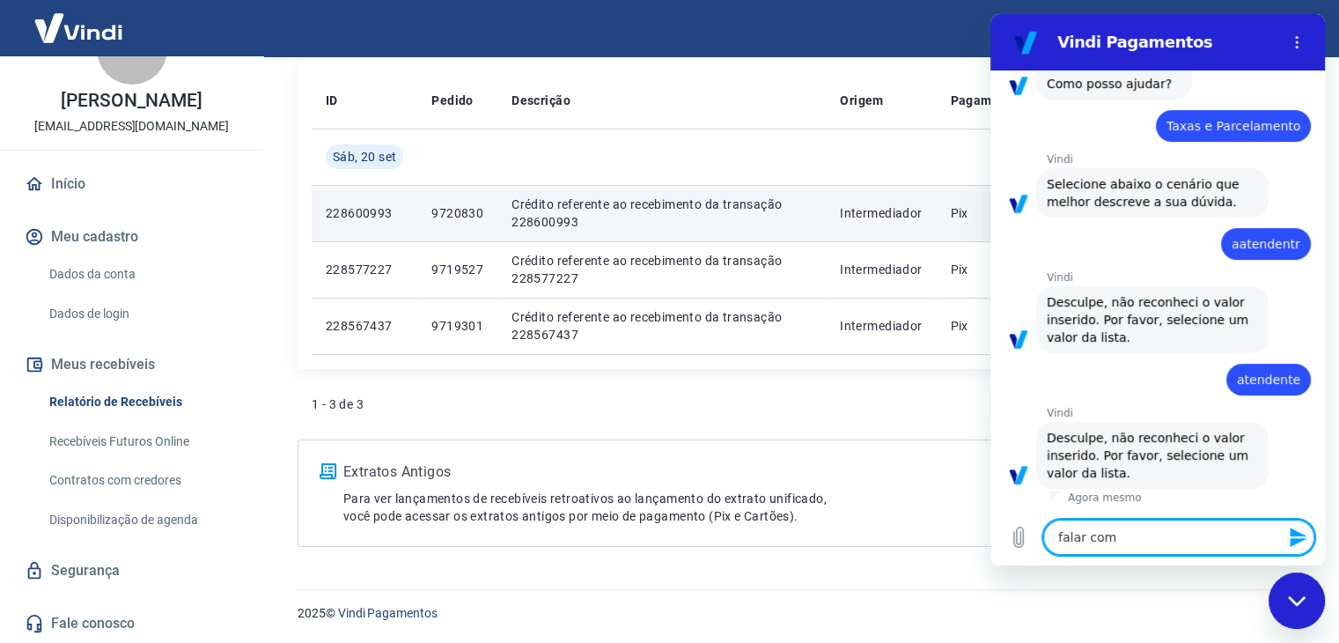
type textarea "falar com a"
type textarea "x"
type textarea "falar com at"
type textarea "x"
type textarea "falar com ate"
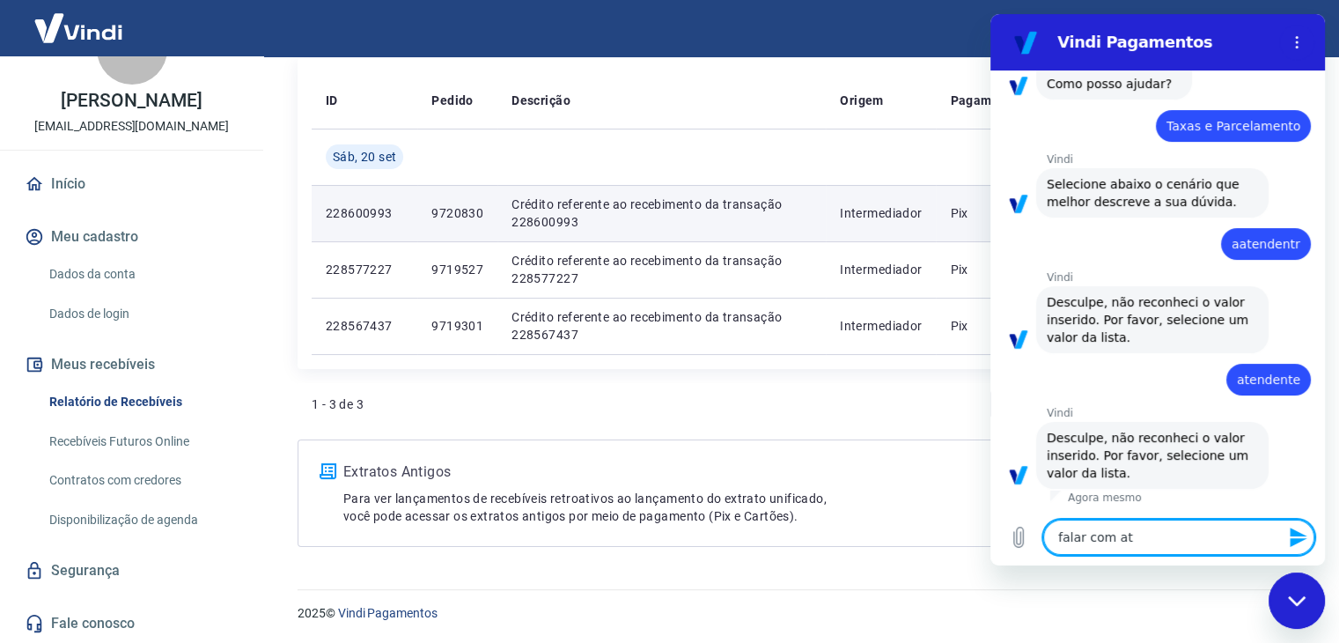
type textarea "x"
type textarea "falar com aten"
type textarea "x"
type textarea "falar com atend"
type textarea "x"
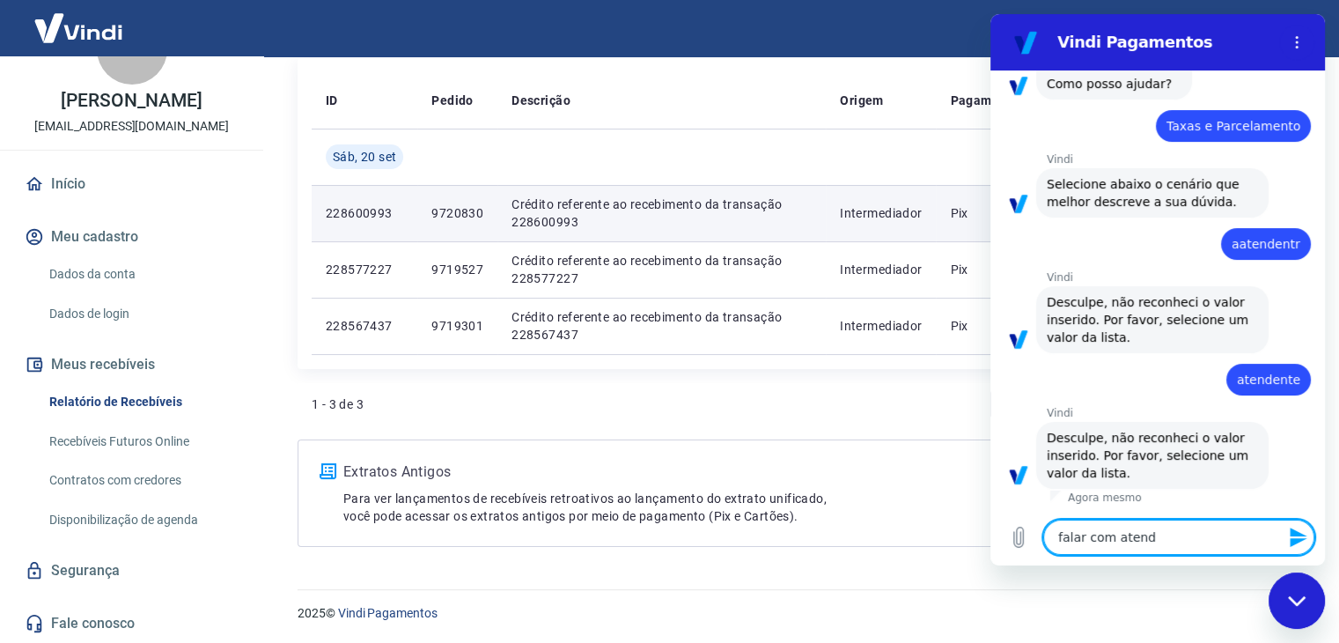
type textarea "falar com atende"
type textarea "x"
type textarea "falar com atenden"
type textarea "x"
type textarea "falar com atendent"
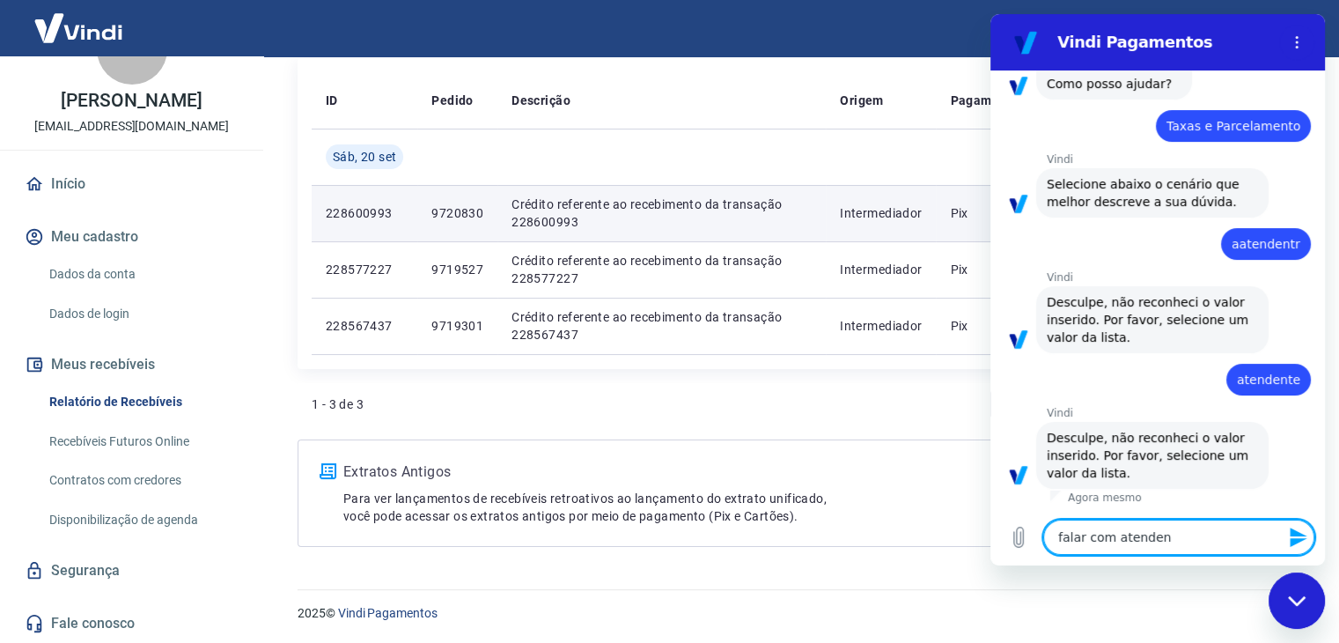
type textarea "x"
type textarea "falar com atendentr"
type textarea "x"
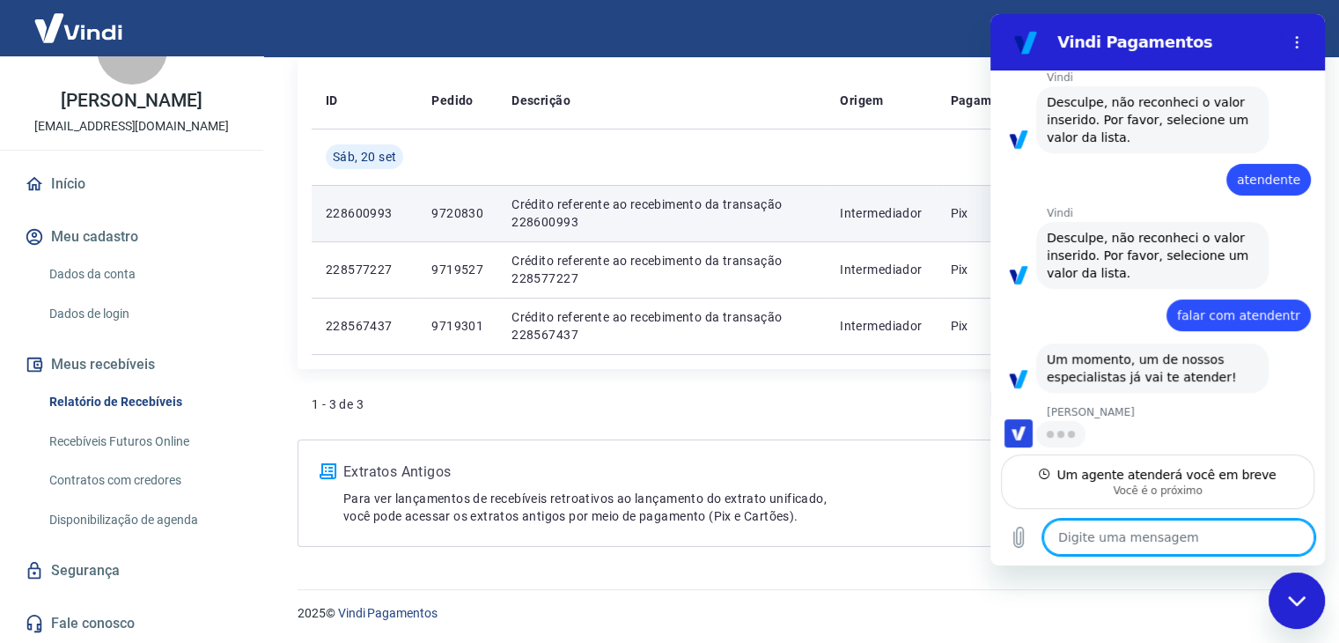
scroll to position [330, 0]
type textarea "x"
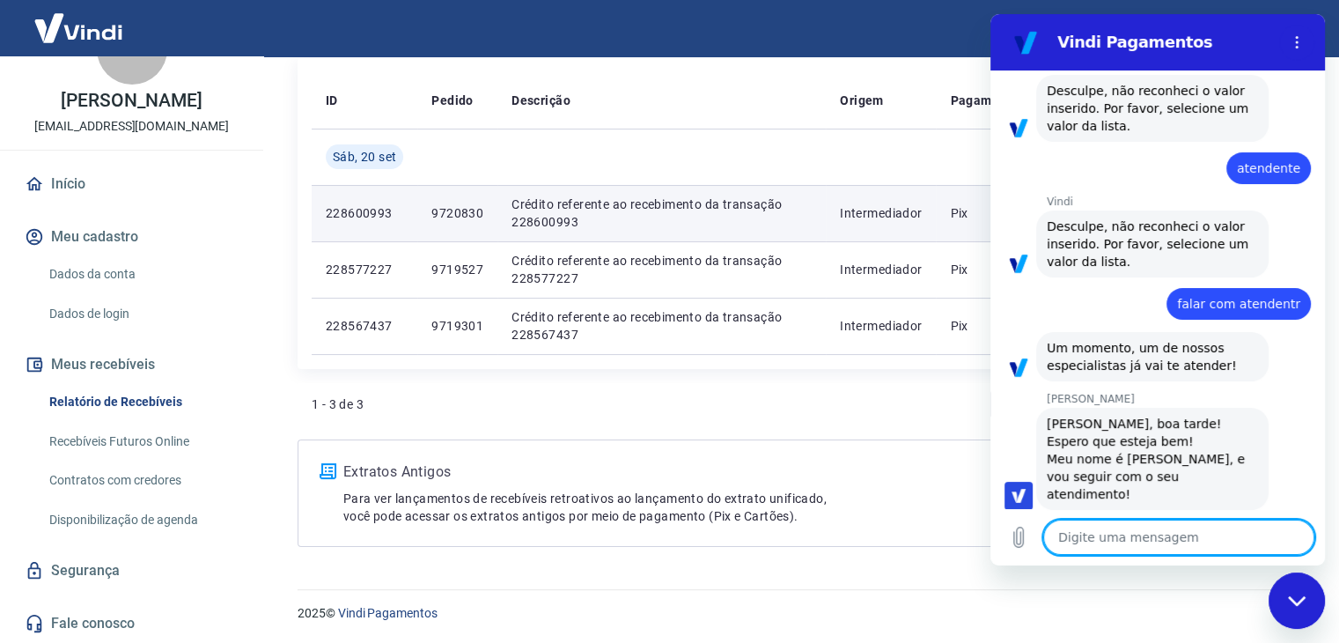
scroll to position [346, 0]
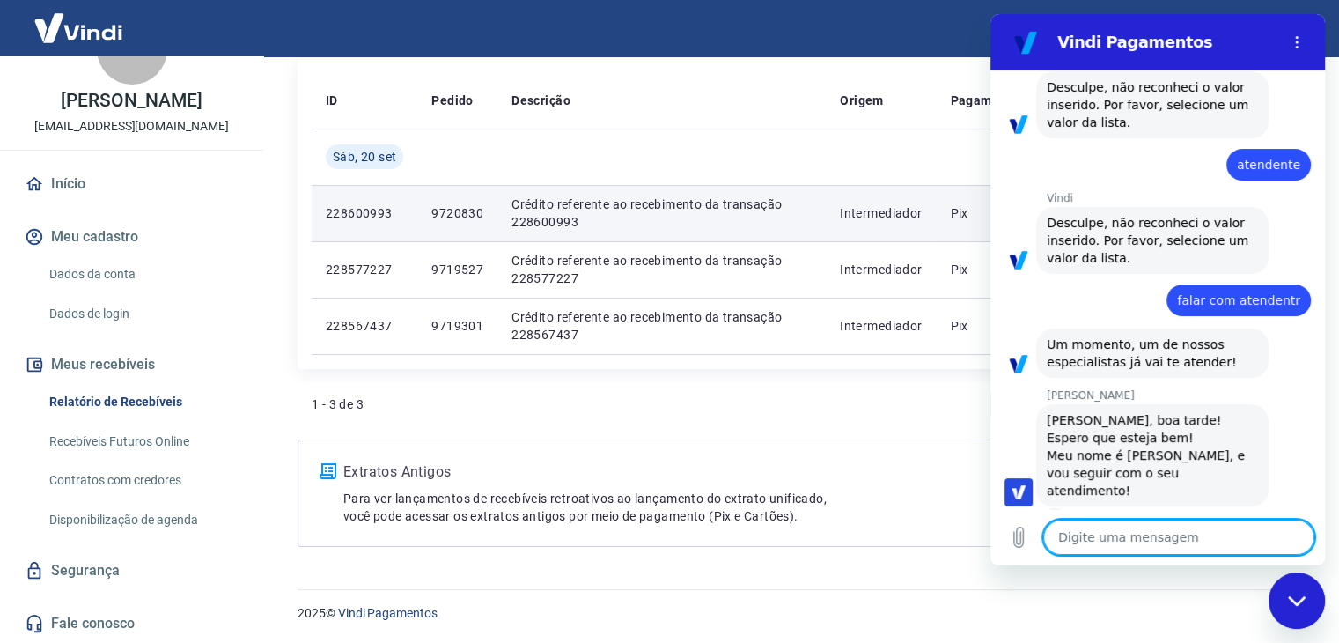
type textarea "b"
type textarea "x"
type textarea "bo"
type textarea "x"
type textarea "boa"
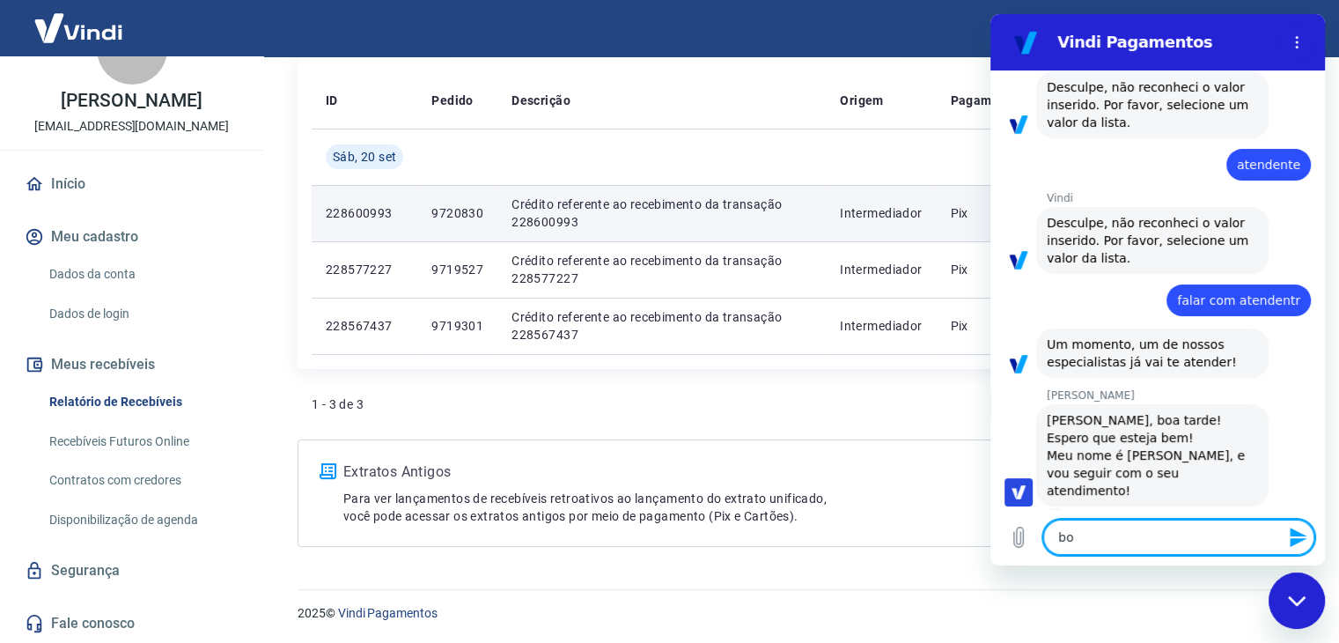
type textarea "x"
type textarea "boa"
type textarea "x"
type textarea "boa t"
type textarea "x"
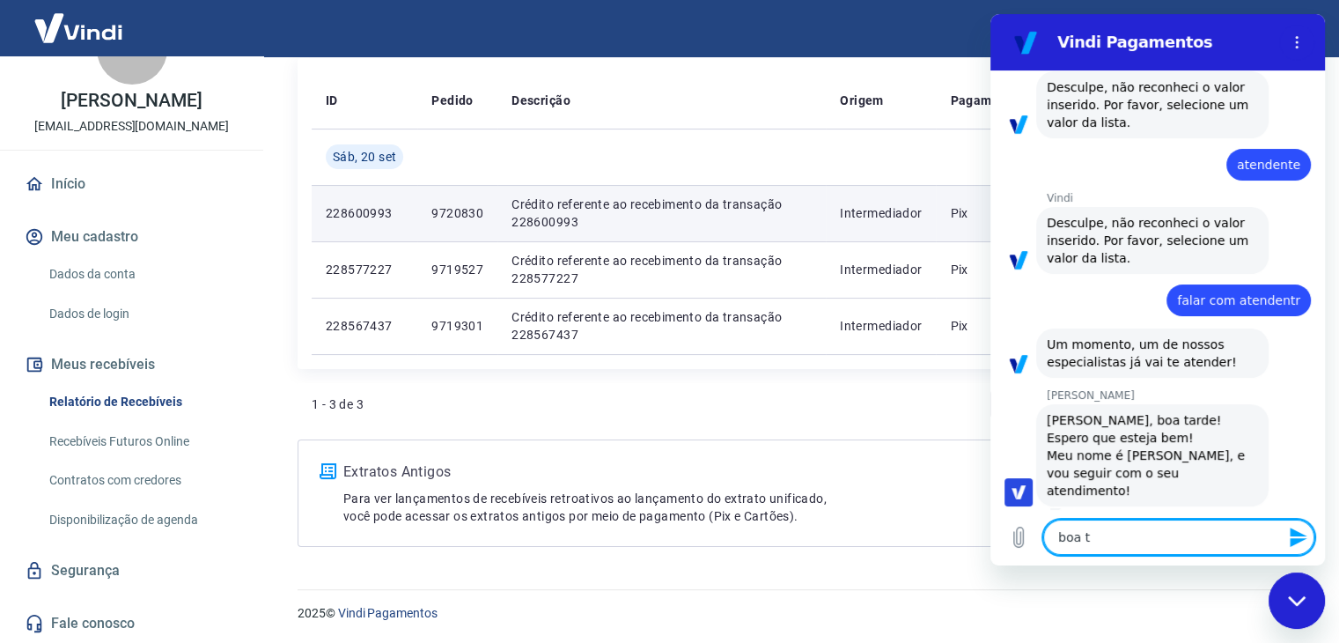
type textarea "boa ta"
type textarea "x"
type textarea "boa tar"
type textarea "x"
type textarea "boa tard"
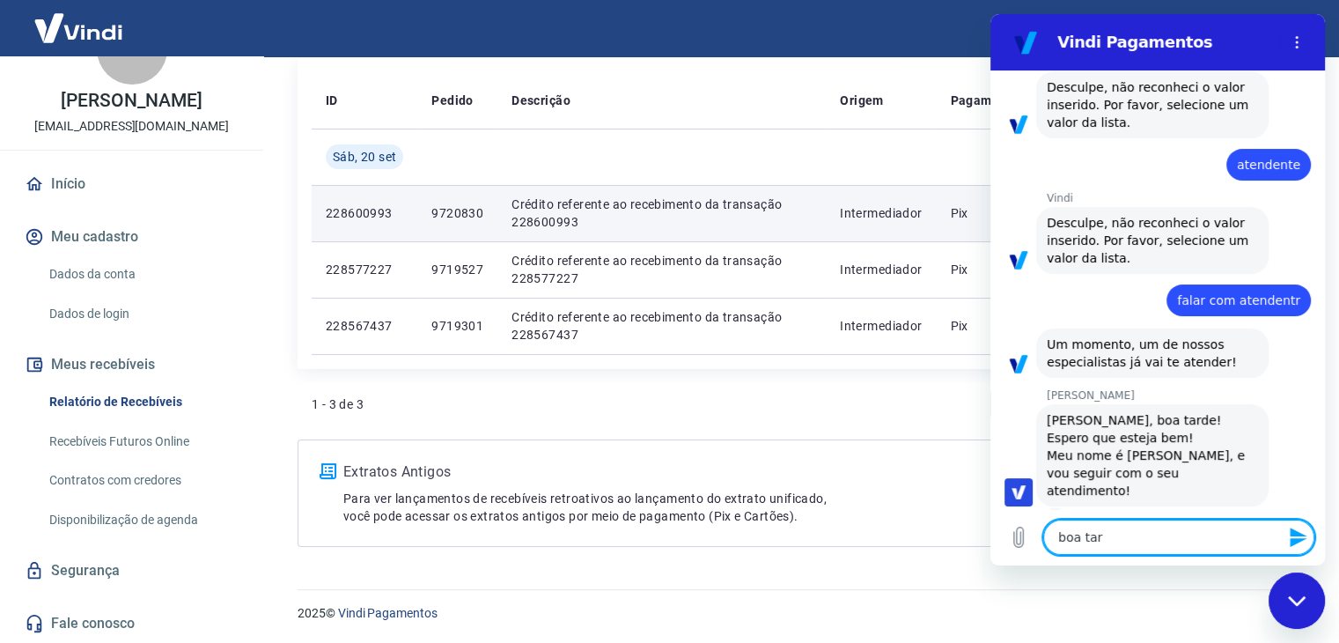
type textarea "x"
type textarea "boa tarde"
type textarea "x"
type textarea "boa tarde."
type textarea "x"
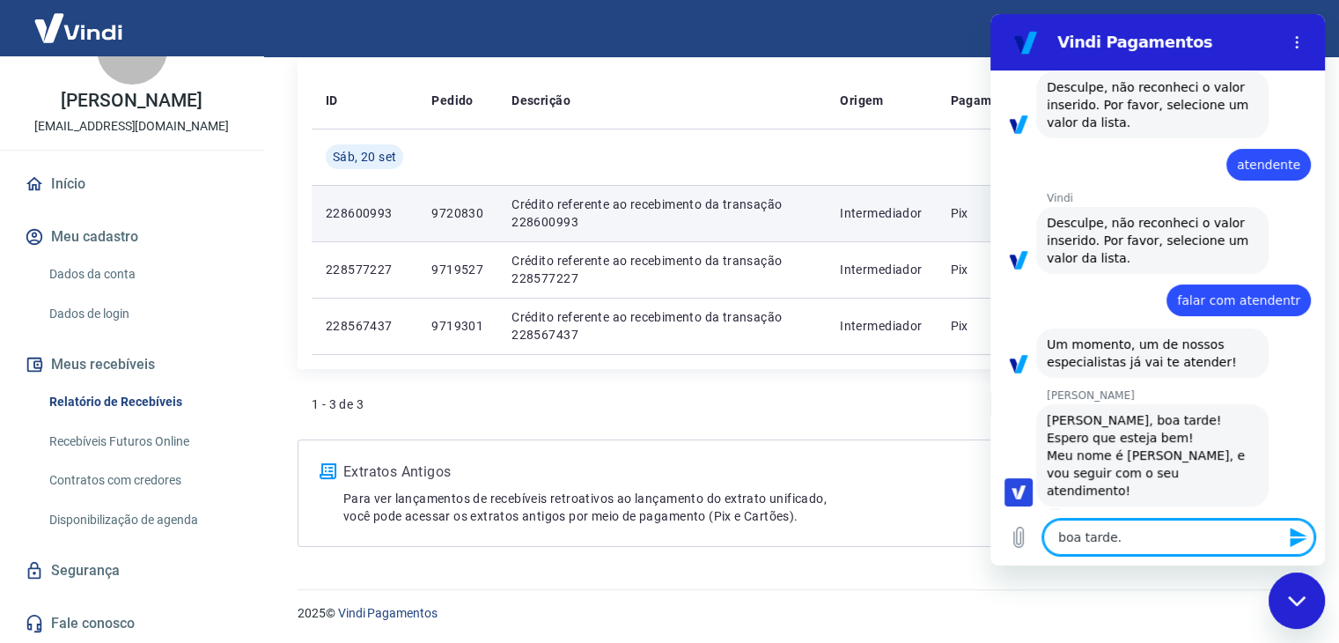
type textarea "boa tarde."
type textarea "x"
type textarea "boa tarde. e"
type textarea "x"
type textarea "boa tarde. es"
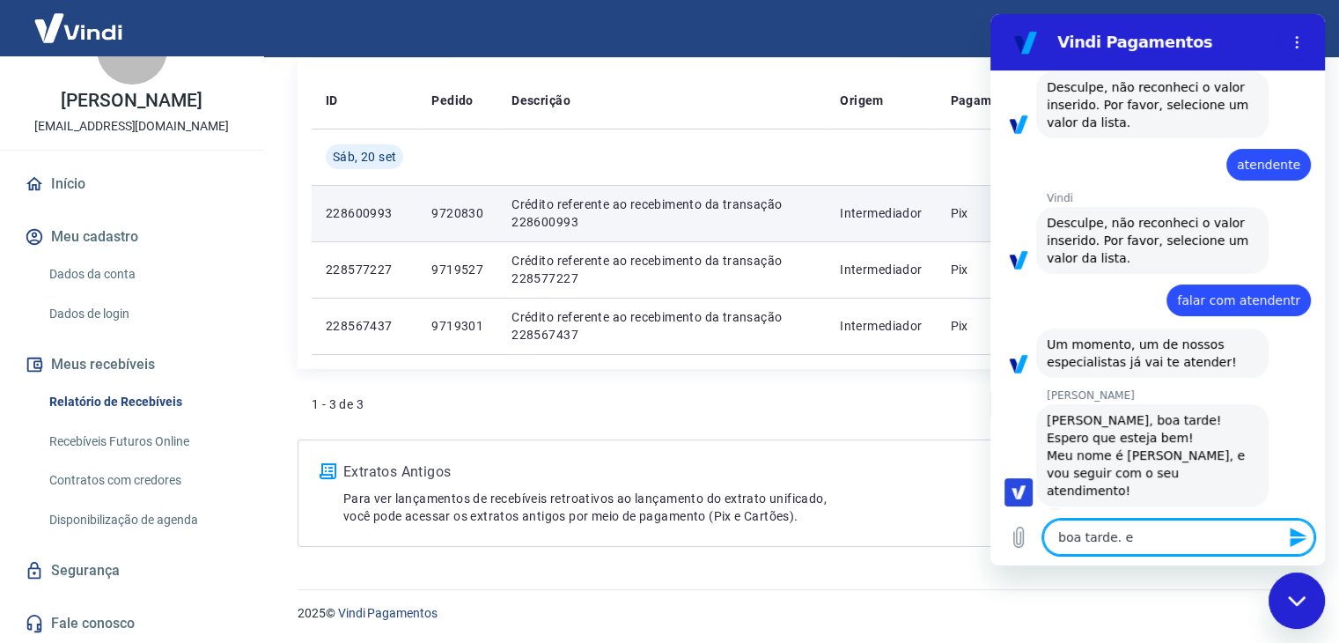
type textarea "x"
type textarea "boa tarde. est"
type textarea "x"
type textarea "boa tarde. esto"
type textarea "x"
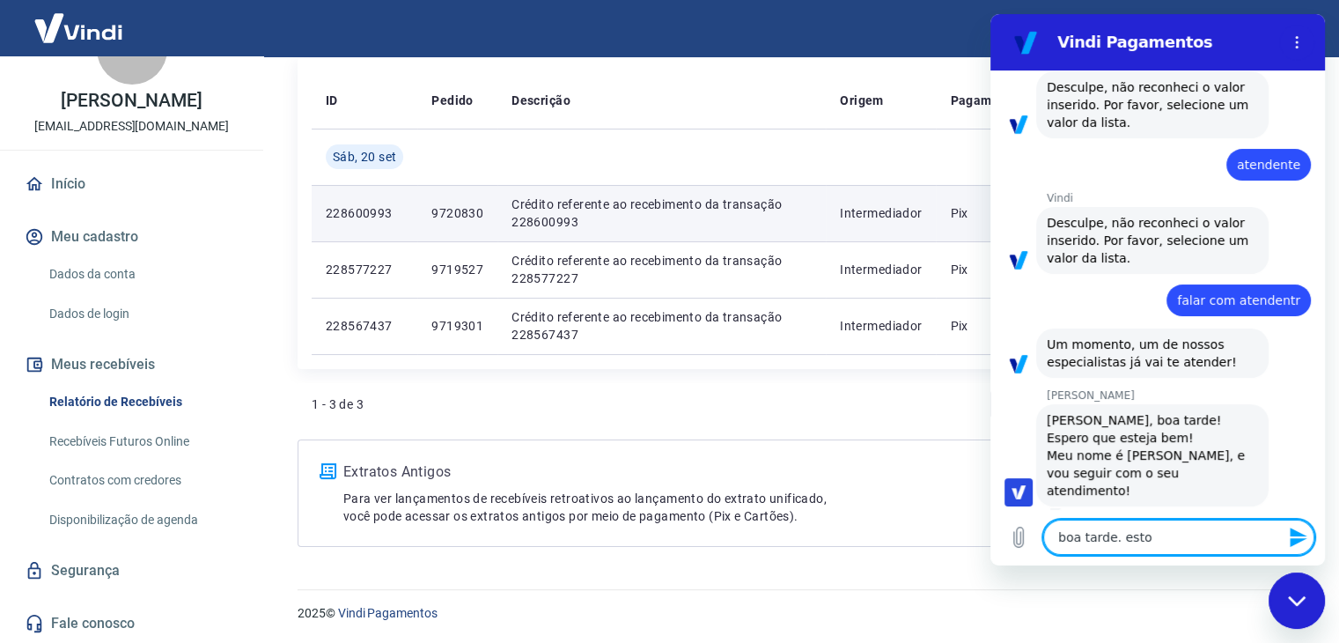
type textarea "boa tarde. estou"
type textarea "x"
type textarea "boa tarde. estou"
type textarea "x"
type textarea "boa tarde. estou c"
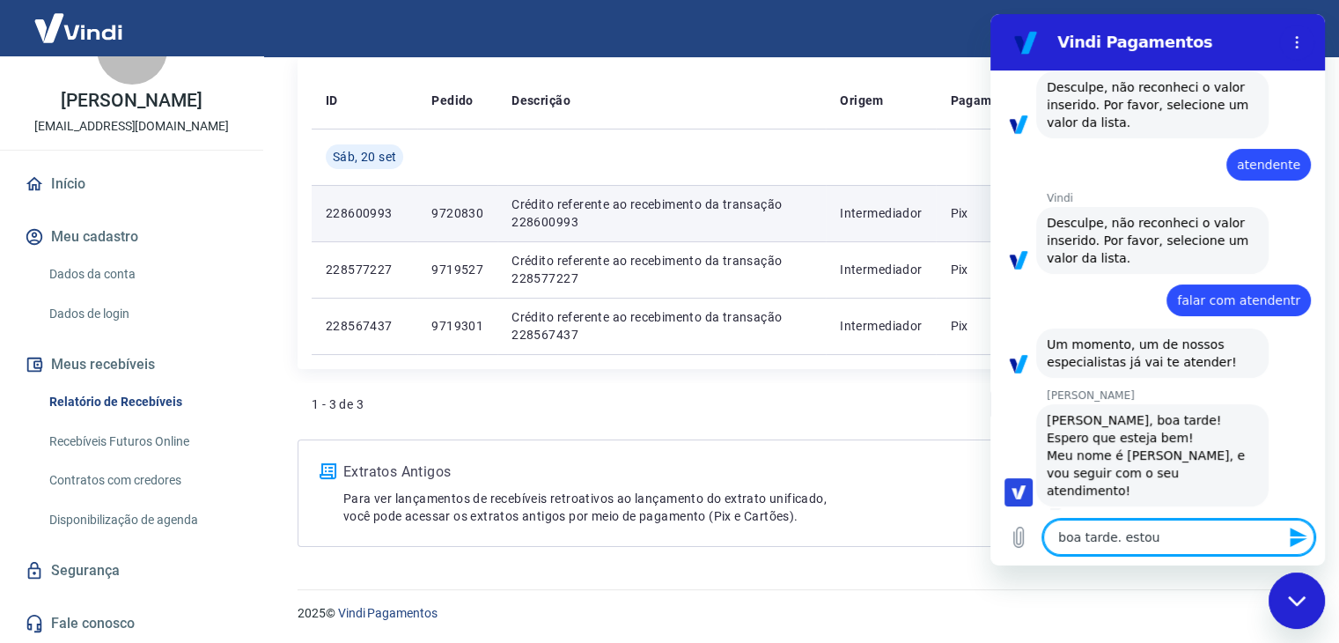
type textarea "x"
type textarea "boa tarde. estou co"
type textarea "x"
type textarea "boa tarde. estou com"
type textarea "x"
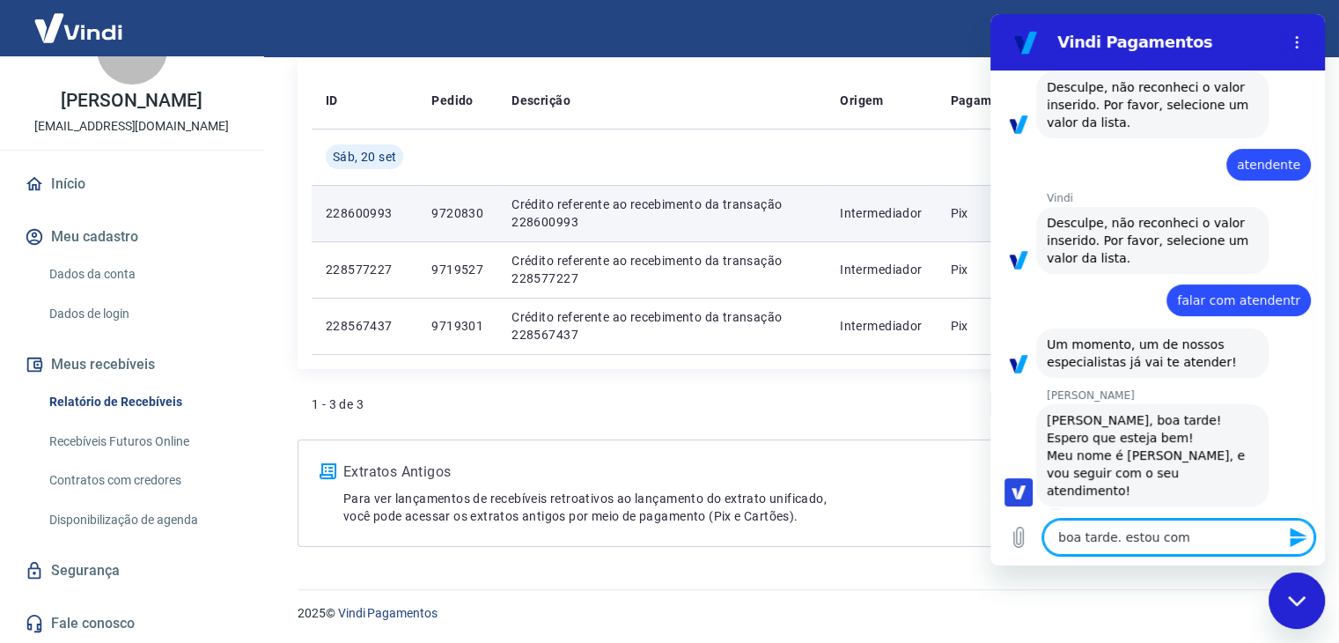
type textarea "boa tarde. estou com"
type textarea "x"
type textarea "boa tarde. estou com u"
type textarea "x"
type textarea "boa tarde. estou com um"
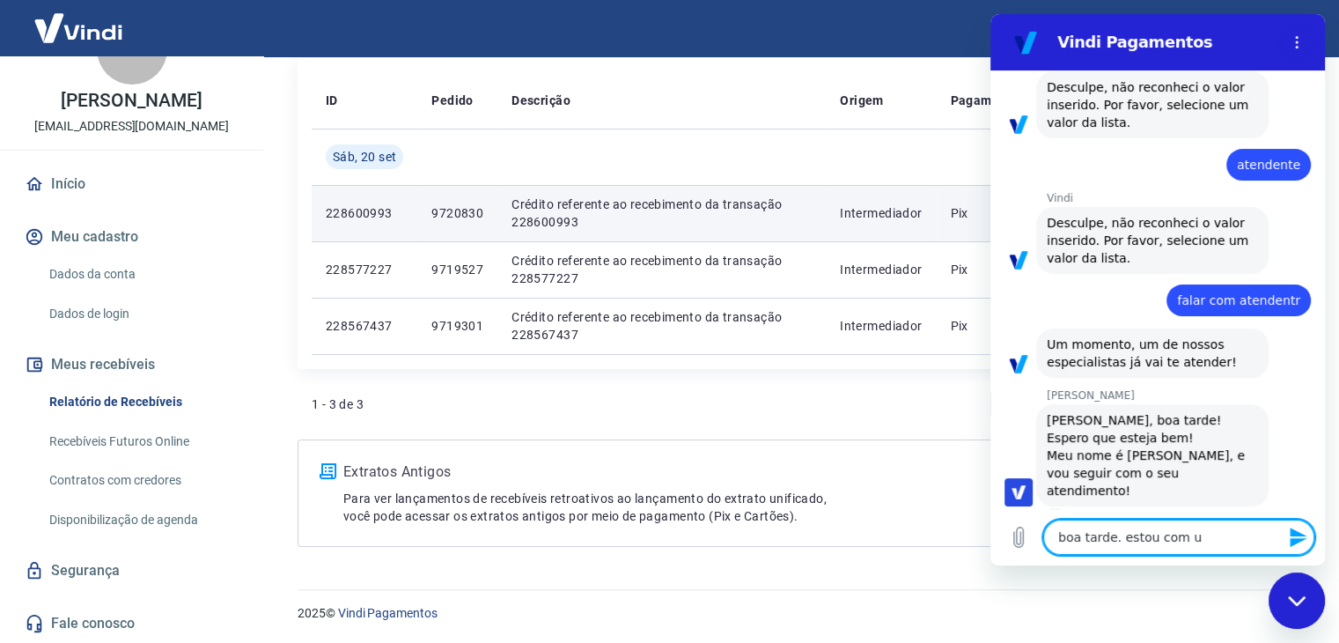
type textarea "x"
type textarea "boa tarde. estou com uma"
type textarea "x"
type textarea "boa tarde. estou com uma"
type textarea "x"
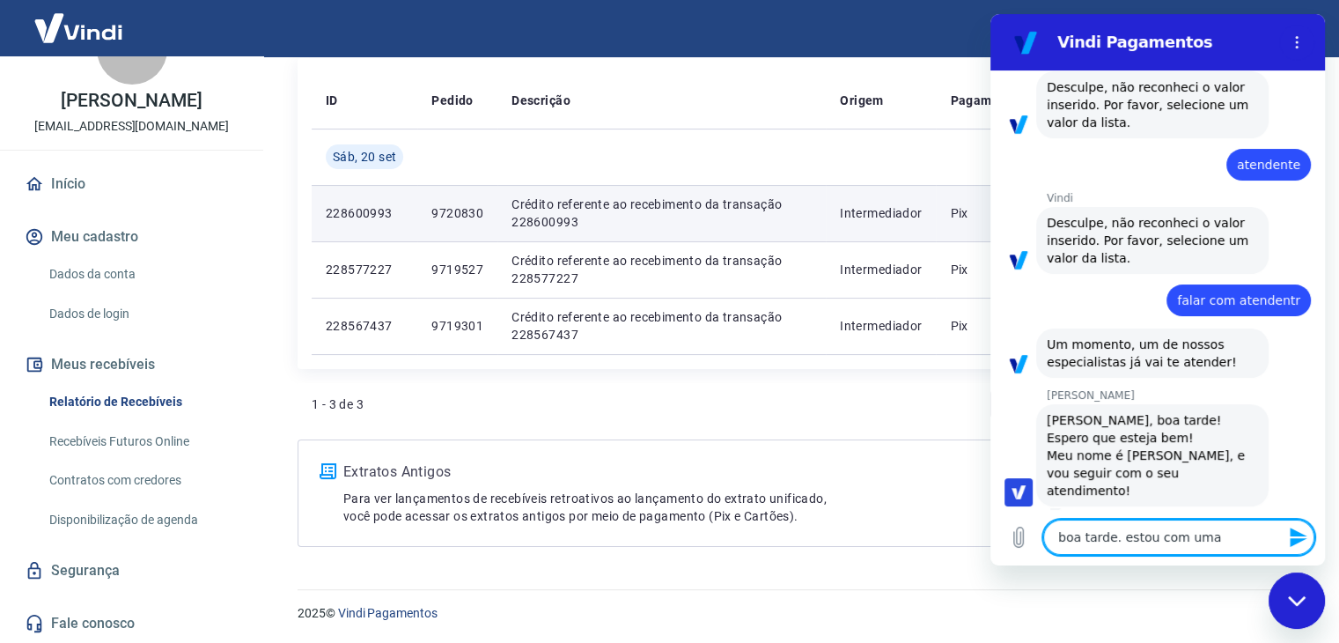
type textarea "boa tarde. estou com uma d"
type textarea "x"
type textarea "boa tarde. estou com uma dú"
type textarea "x"
type textarea "boa tarde. estou com uma dúv"
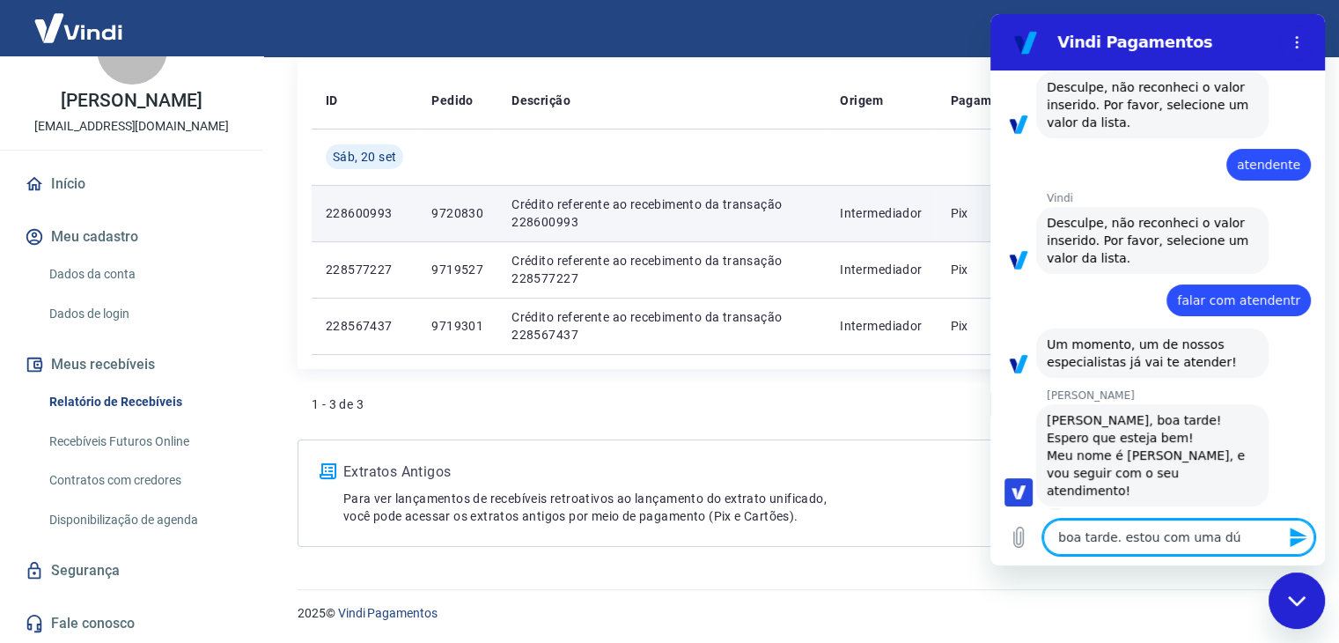
type textarea "x"
type textarea "boa tarde. estou com uma dúvi"
type textarea "x"
type textarea "boa tarde. estou com uma dúvid"
type textarea "x"
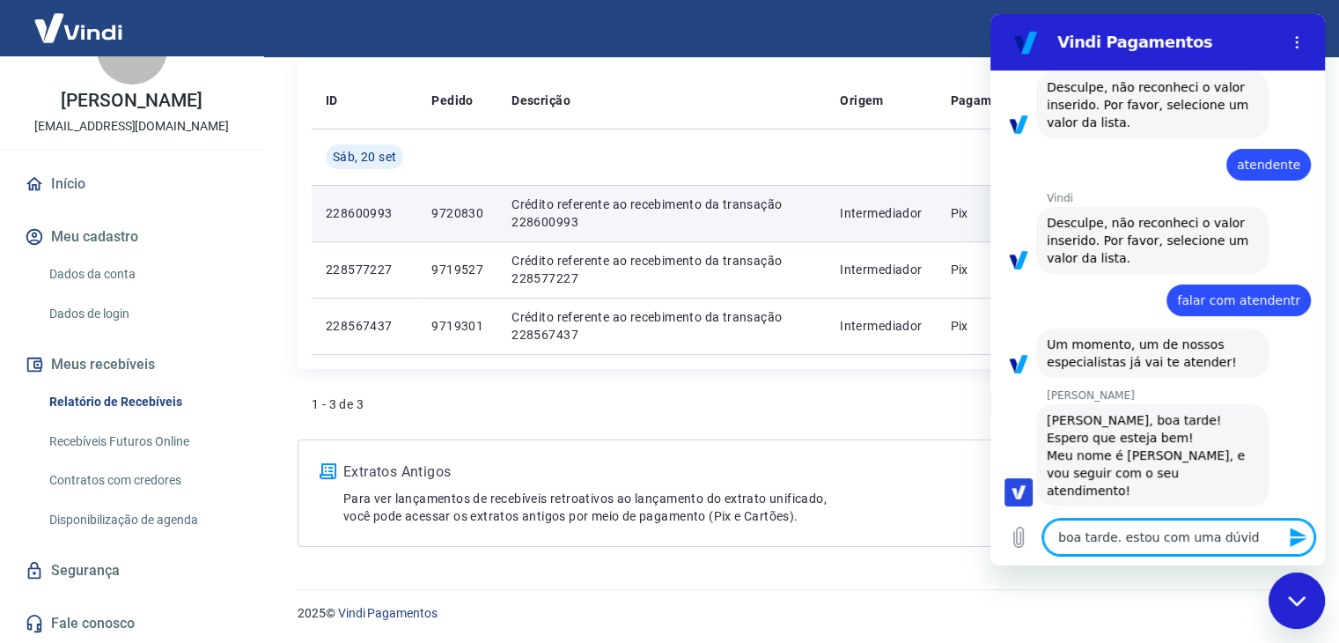
type textarea "boa tarde. estou com uma dúvida"
type textarea "x"
type textarea "boa tarde. estou com uma dúvida,"
type textarea "x"
type textarea "boa tarde. estou com uma dúvida,"
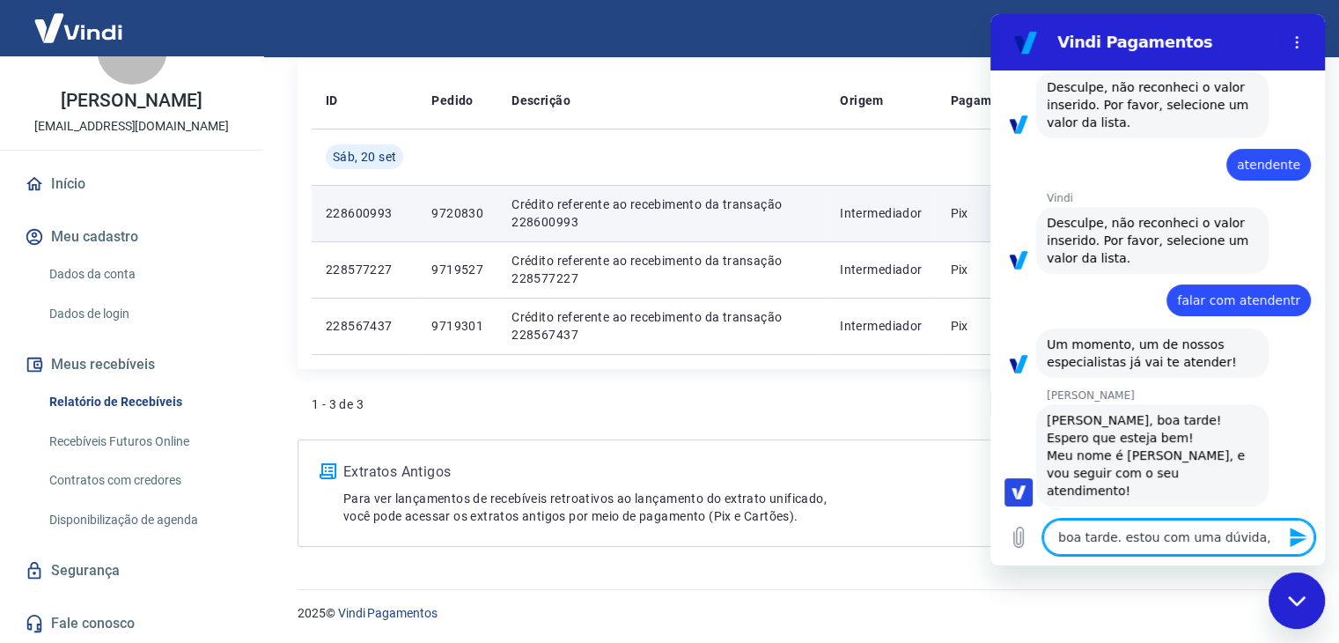
type textarea "x"
type textarea "boa tarde. estou com uma dúvida, f"
type textarea "x"
type textarea "boa tarde. estou com uma dúvida, fi"
type textarea "x"
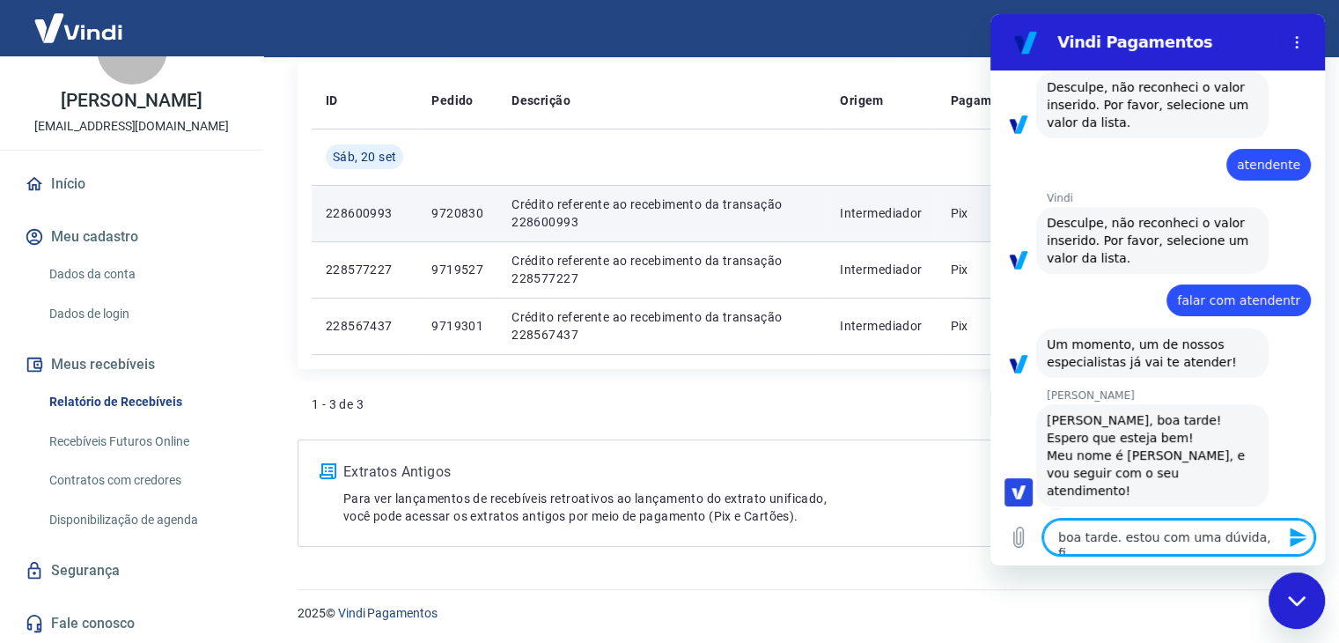
type textarea "boa tarde. estou com uma dúvida, fiz"
type textarea "x"
type textarea "boa tarde. estou com uma dúvida, fi"
type textarea "x"
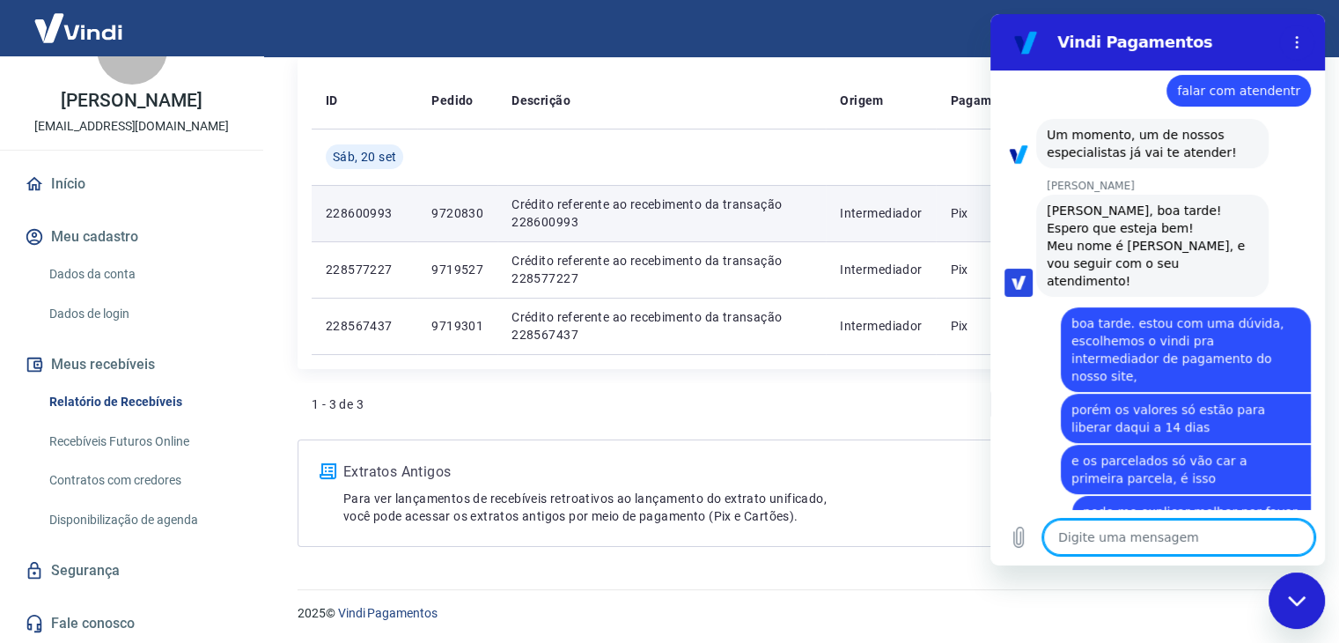
scroll to position [559, 0]
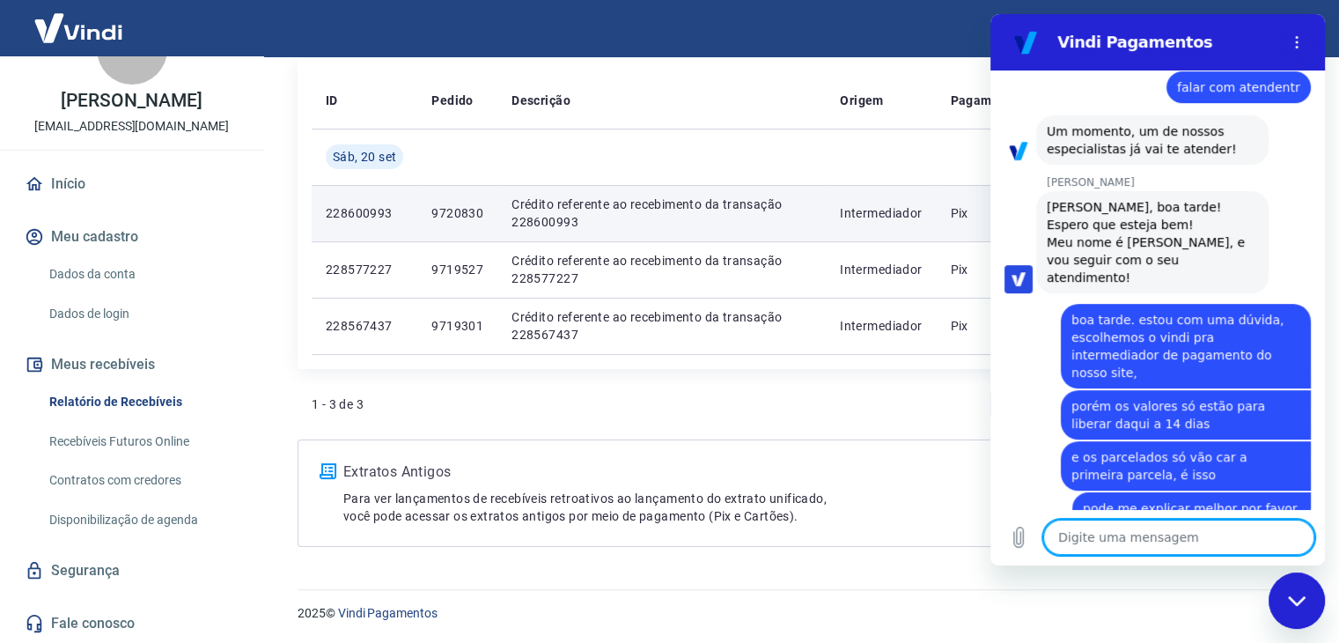
click at [814, 409] on div "1 - 3 de 3 1" at bounding box center [797, 404] width 971 height 42
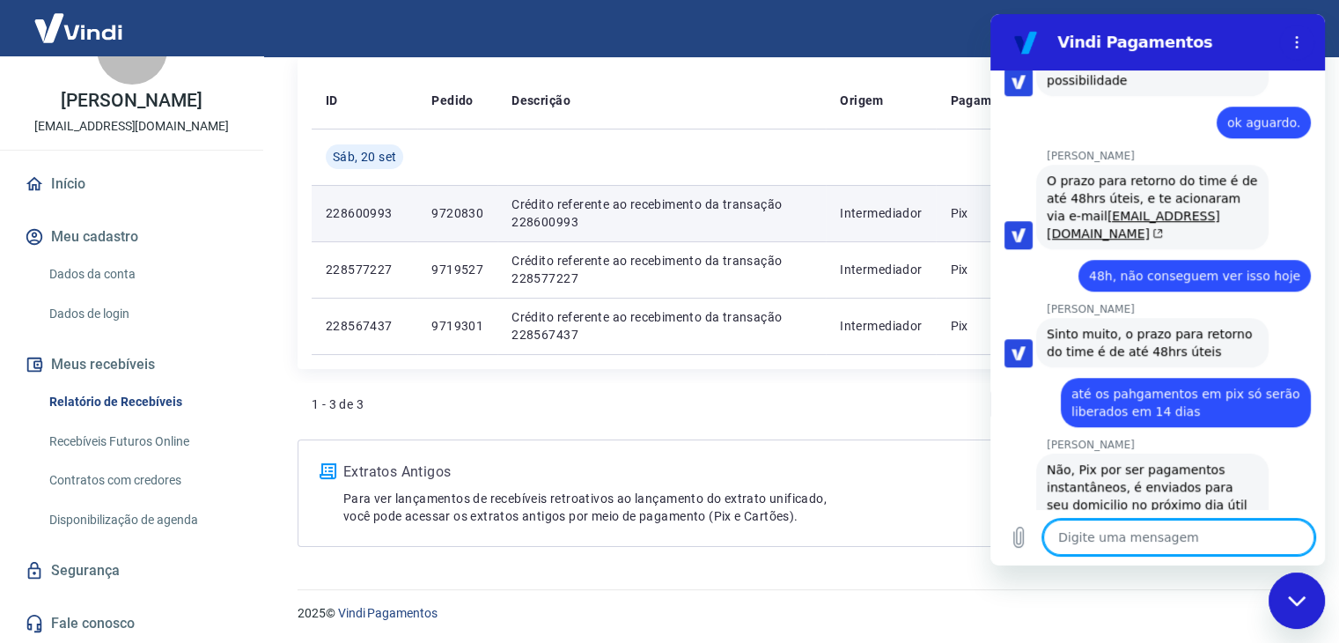
scroll to position [1341, 0]
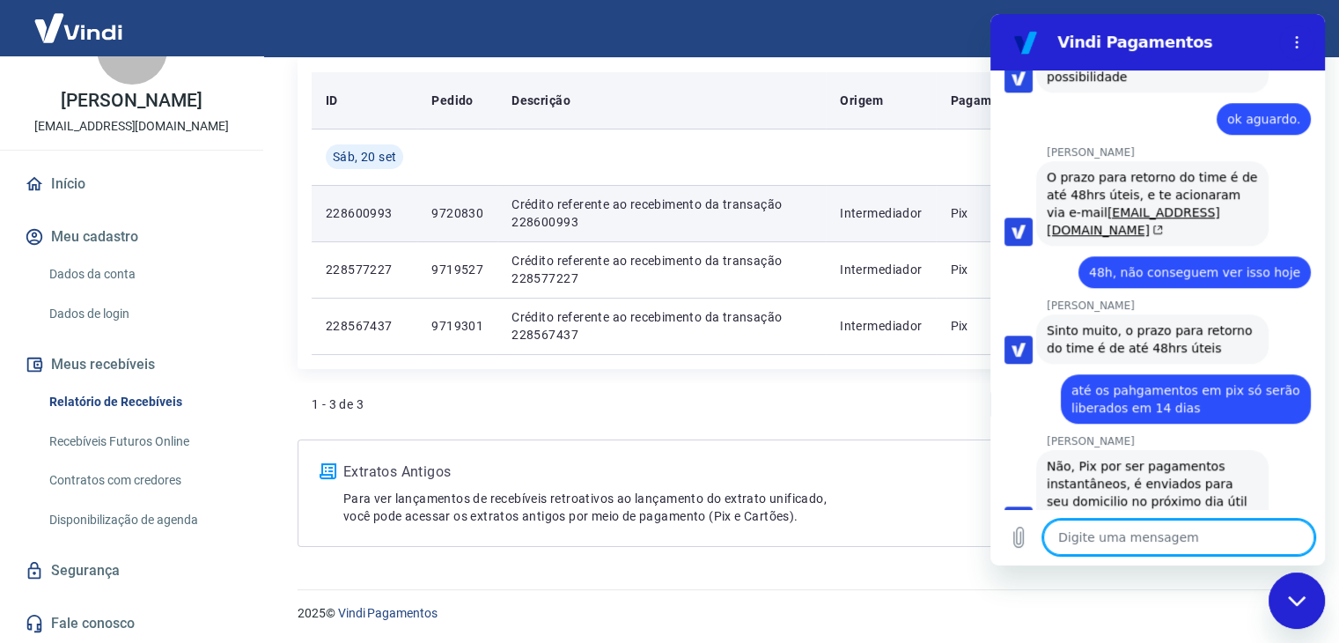
click at [771, 75] on th "Descrição" at bounding box center [661, 100] width 328 height 56
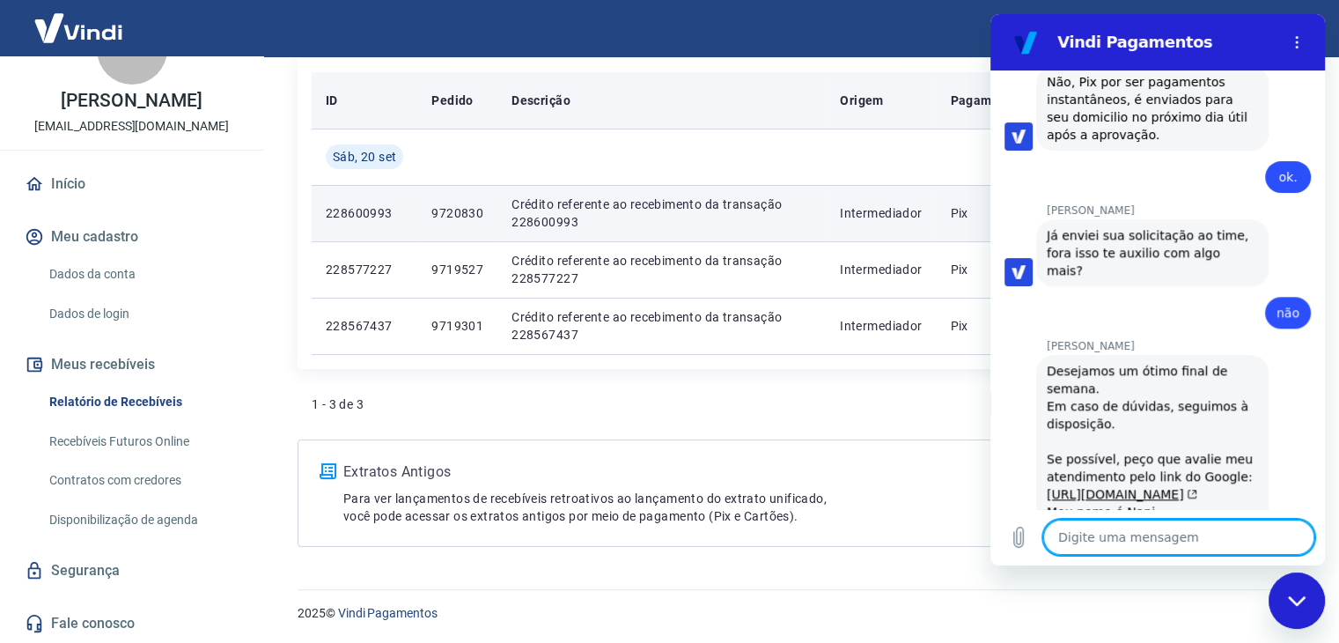
scroll to position [1728, 0]
